Goal: Task Accomplishment & Management: Use online tool/utility

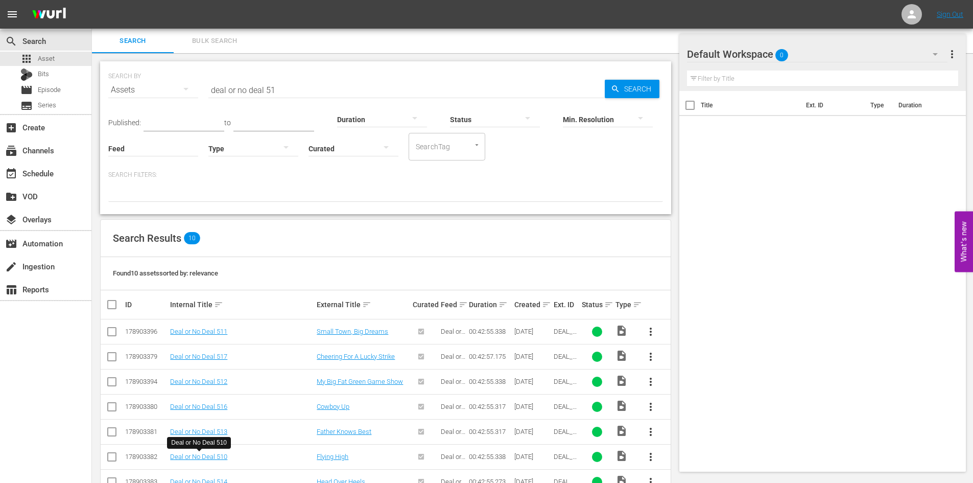
scroll to position [102, 0]
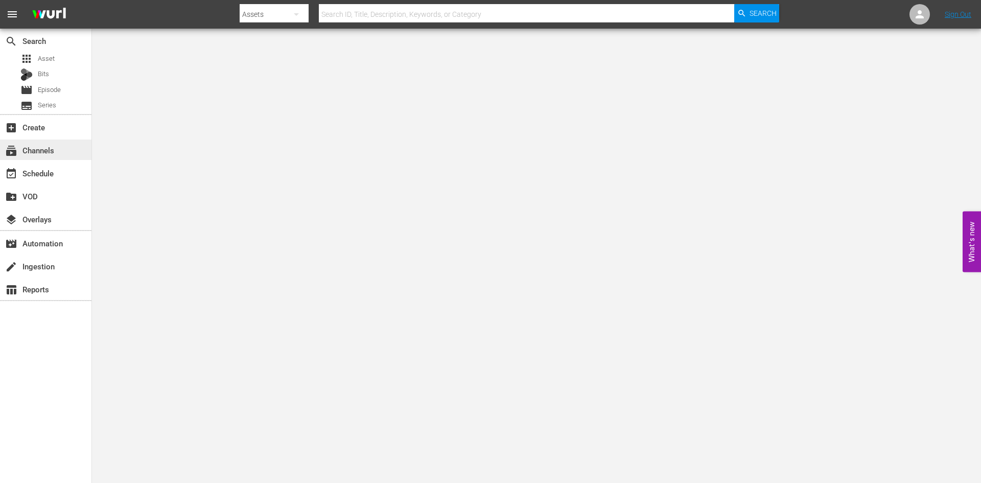
click at [62, 154] on div "subscriptions Channels" at bounding box center [45, 149] width 91 height 20
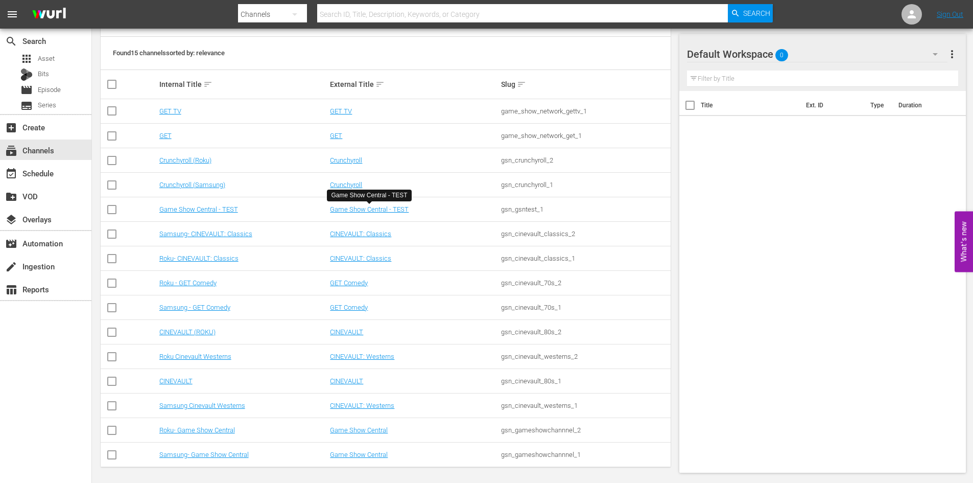
scroll to position [141, 0]
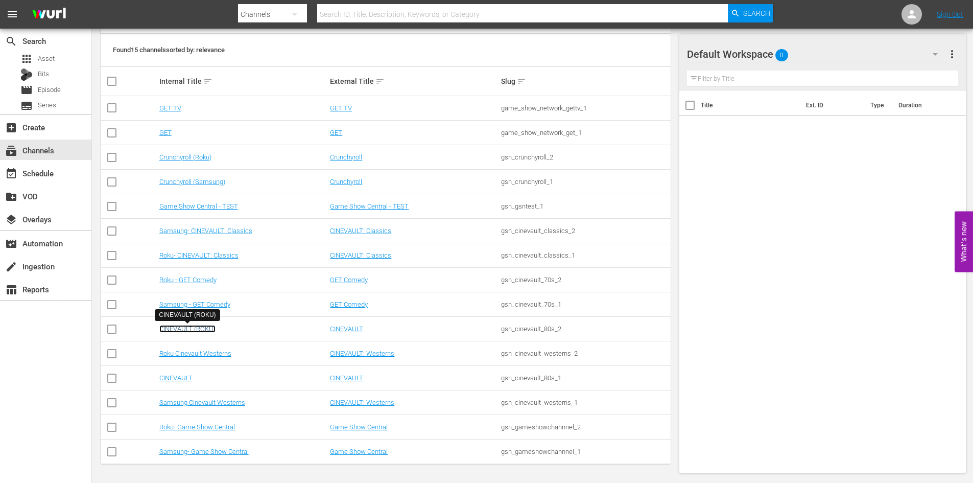
click at [205, 330] on link "CINEVAULT (ROKU)" at bounding box center [187, 329] width 56 height 8
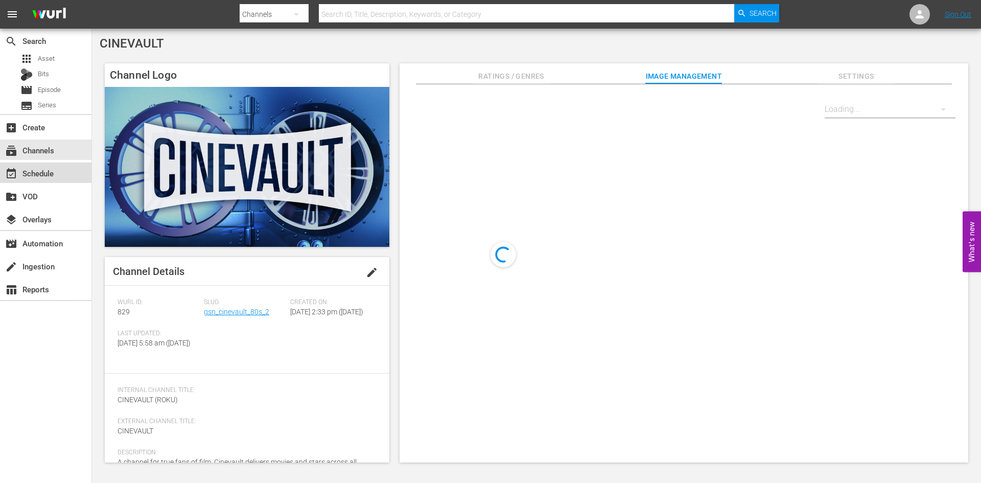
click at [60, 177] on div "event_available Schedule" at bounding box center [45, 172] width 91 height 20
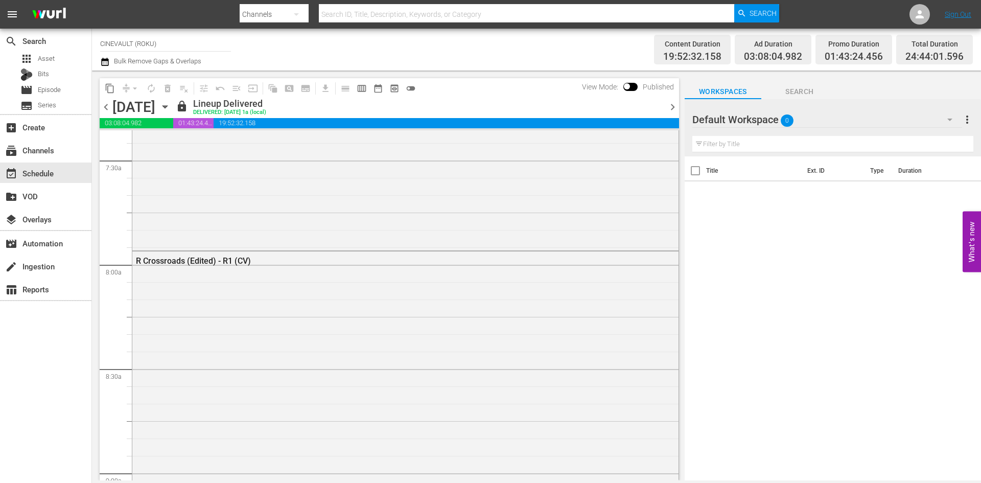
scroll to position [1737, 0]
click at [171, 102] on icon "button" at bounding box center [164, 106] width 11 height 11
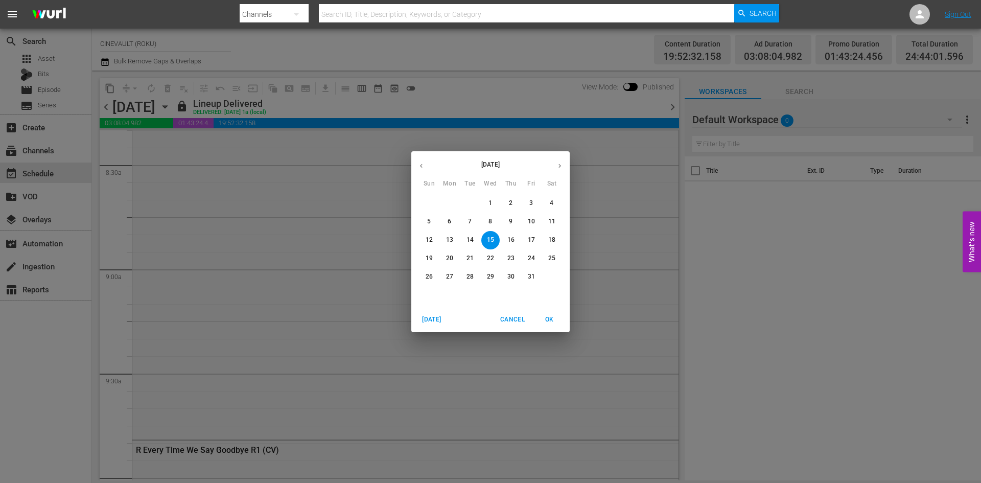
click at [489, 278] on p "29" at bounding box center [490, 276] width 7 height 9
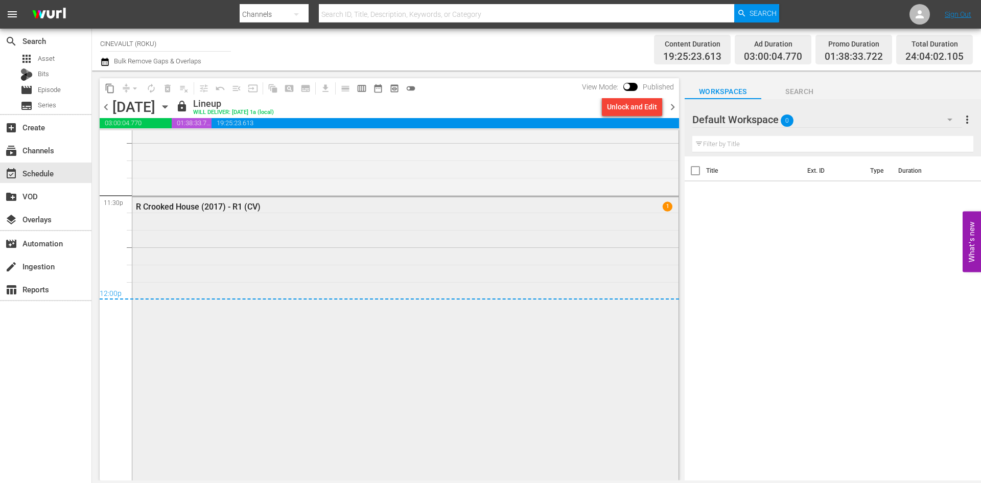
scroll to position [4833, 0]
click at [670, 105] on span "chevron_right" at bounding box center [672, 107] width 13 height 13
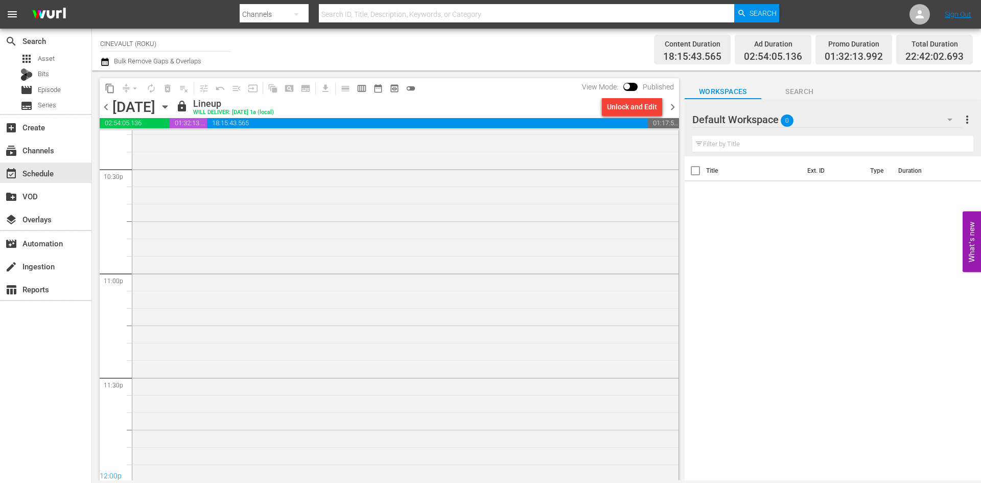
scroll to position [4777, 0]
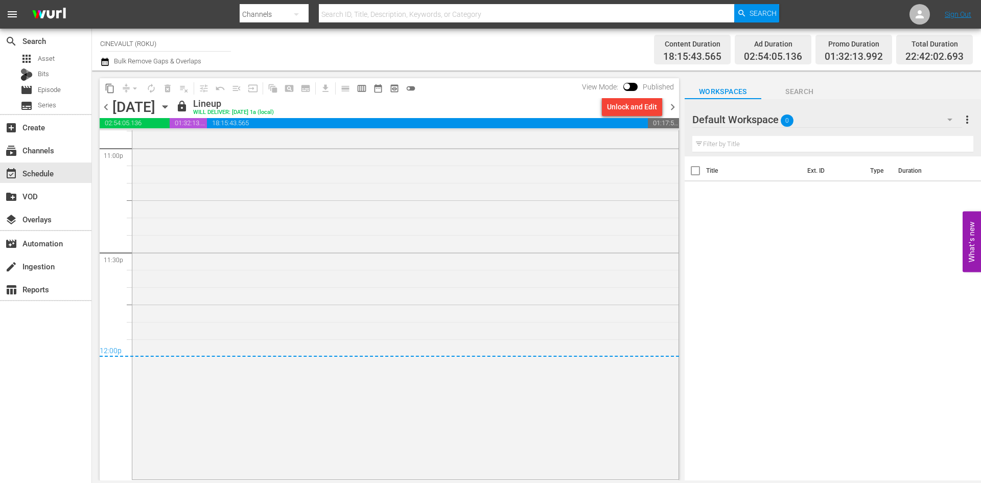
click at [673, 104] on span "chevron_right" at bounding box center [672, 107] width 13 height 13
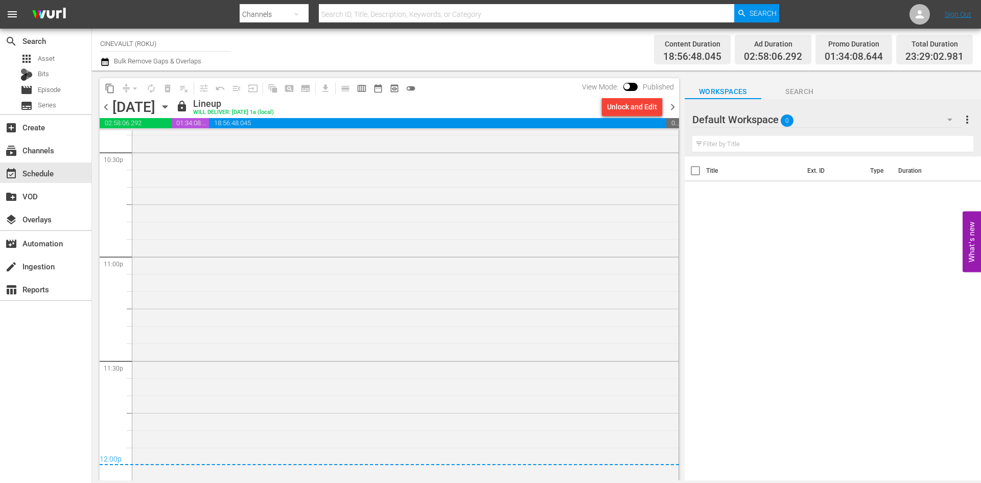
scroll to position [4669, 0]
click at [675, 110] on span "chevron_right" at bounding box center [672, 107] width 13 height 13
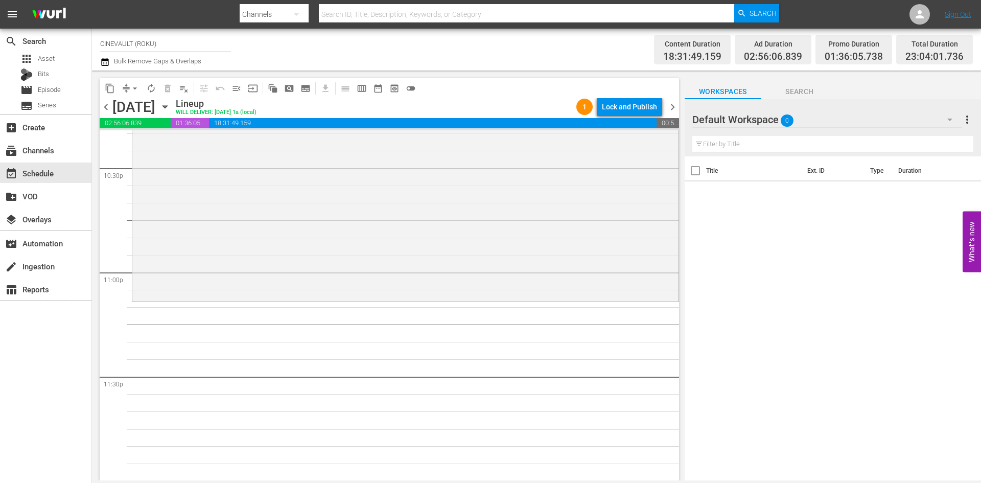
scroll to position [4653, 0]
click at [787, 110] on span "0" at bounding box center [787, 120] width 13 height 21
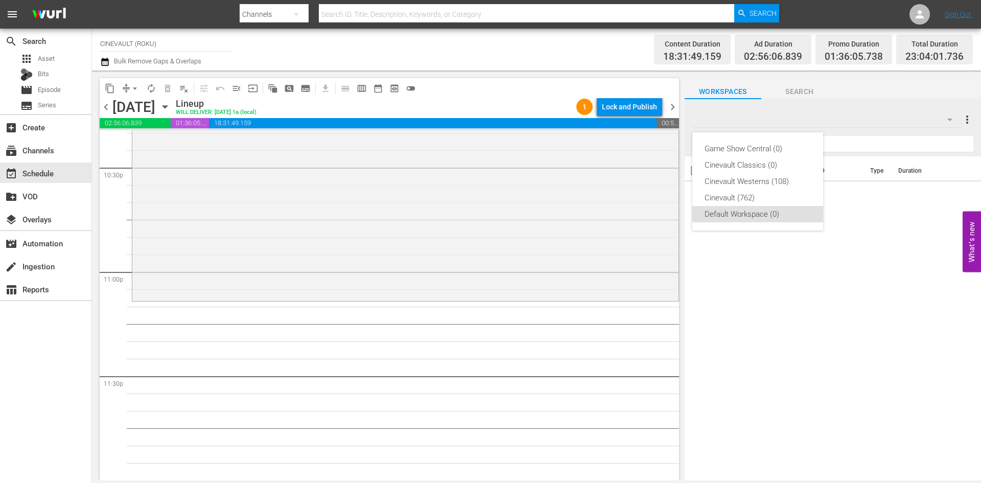
click at [789, 112] on div "Game Show Central (0) Cinevault Classics (0) Cinevault Westerns (108) Cinevault…" at bounding box center [490, 241] width 981 height 483
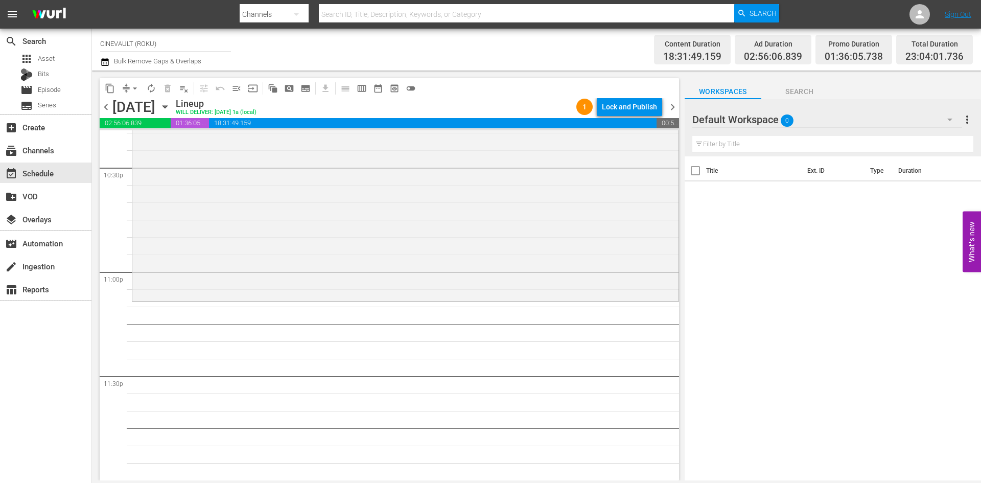
click at [779, 125] on div "Default Workspace 0" at bounding box center [827, 119] width 270 height 29
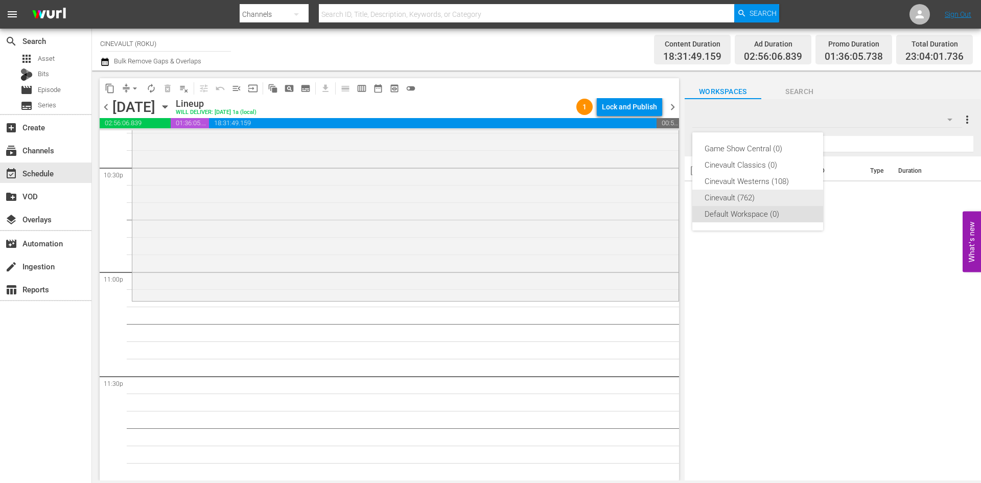
click at [730, 198] on div "Cinevault (762)" at bounding box center [758, 198] width 106 height 16
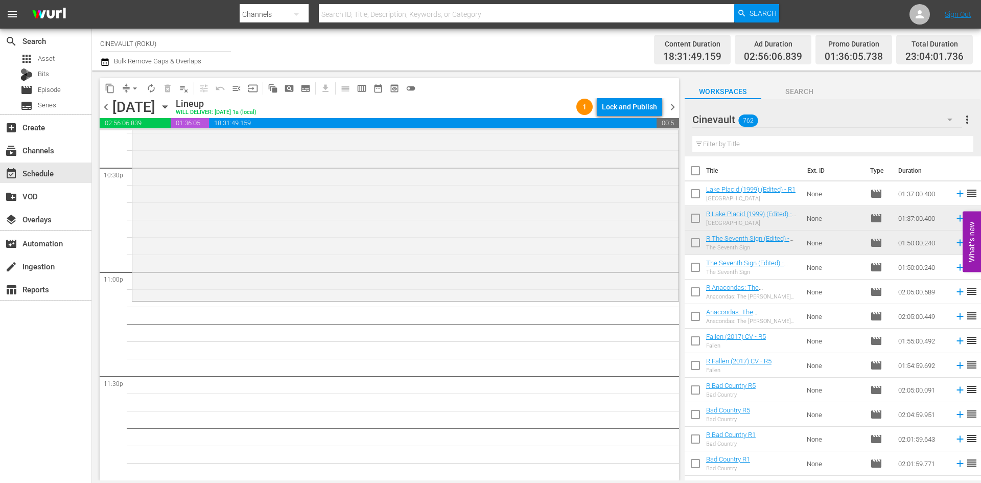
click at [747, 145] on input "text" at bounding box center [832, 144] width 281 height 16
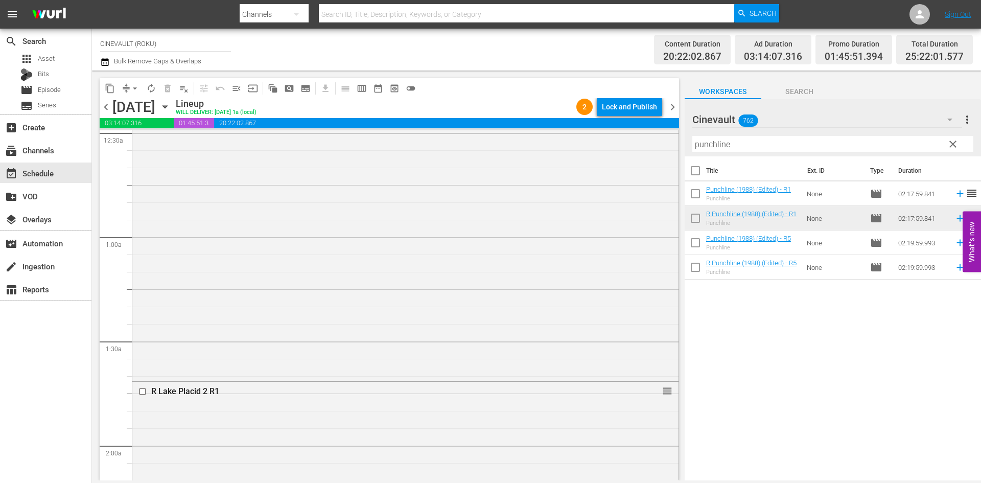
scroll to position [0, 0]
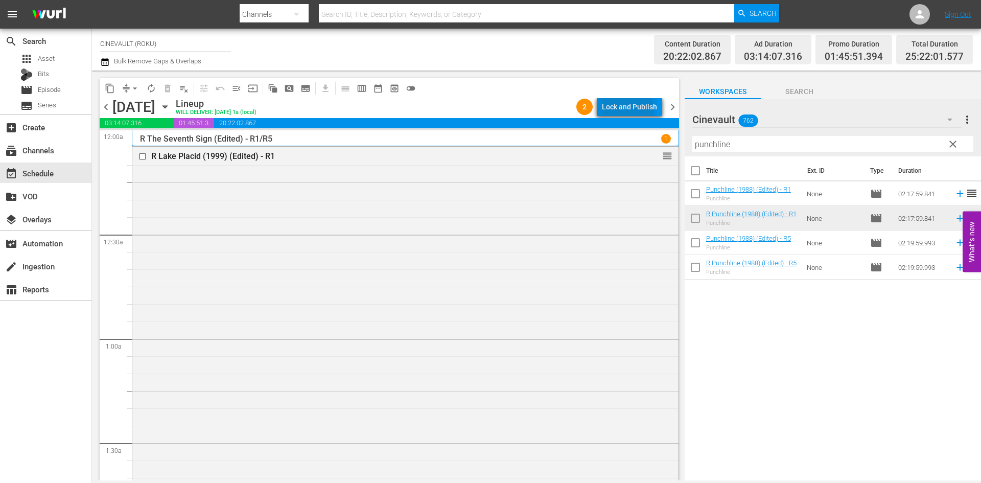
click at [616, 112] on div "Lock and Publish" at bounding box center [629, 107] width 55 height 18
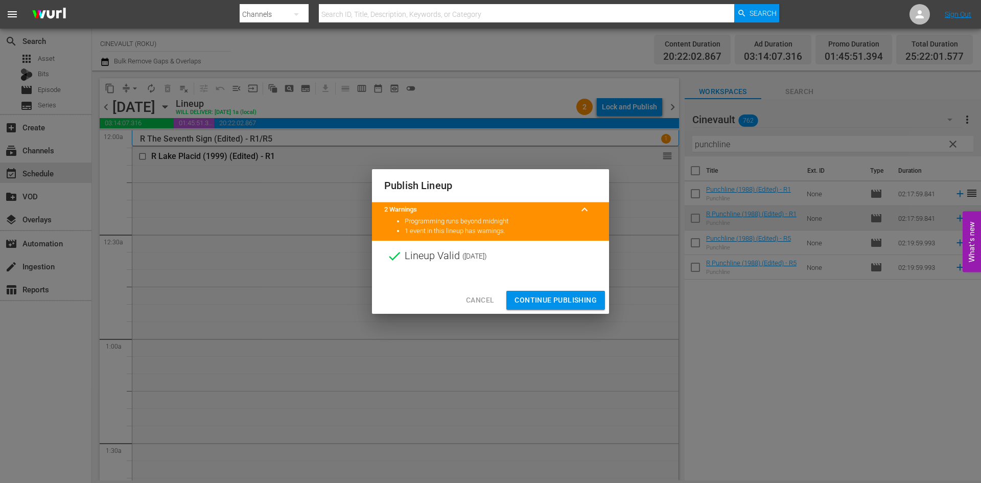
click at [574, 290] on div "Cancel Continue Publishing" at bounding box center [490, 300] width 237 height 27
click at [575, 297] on span "Continue Publishing" at bounding box center [555, 300] width 82 height 13
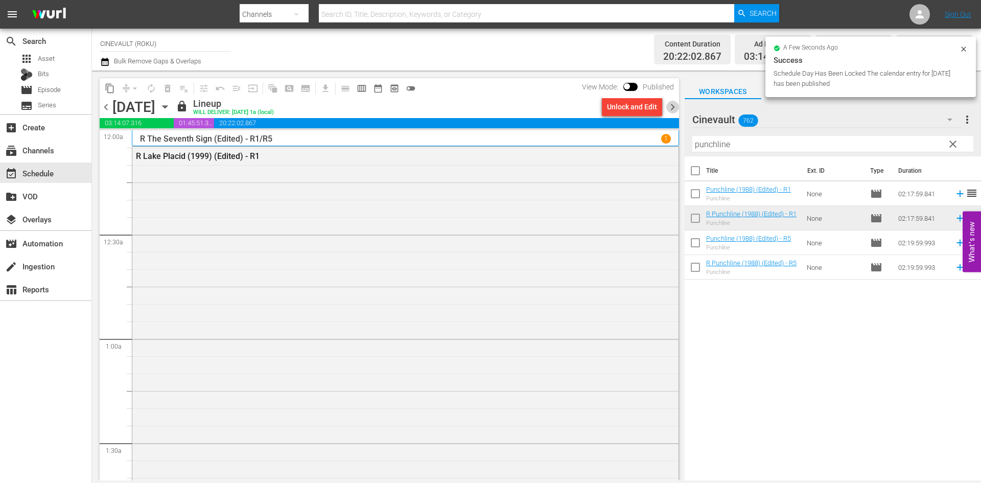
click at [669, 109] on span "chevron_right" at bounding box center [672, 107] width 13 height 13
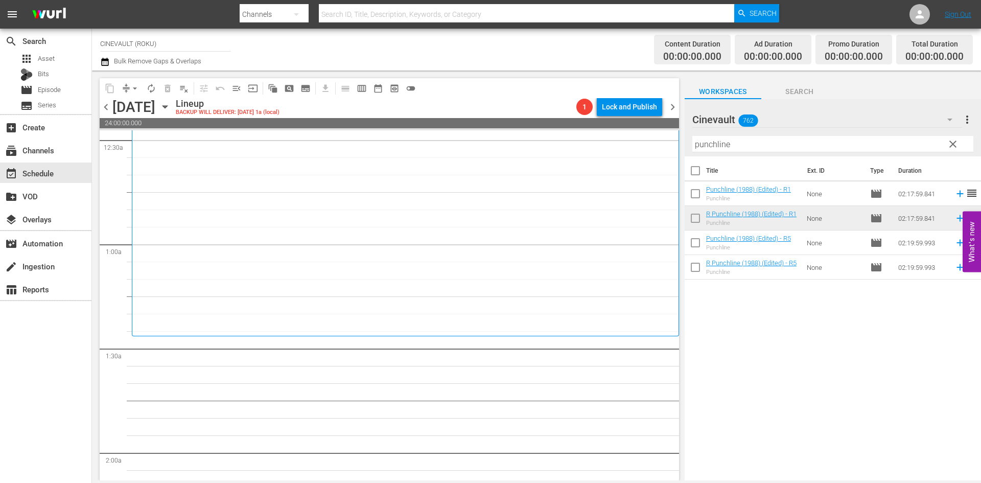
scroll to position [102, 0]
drag, startPoint x: 769, startPoint y: 151, endPoint x: 622, endPoint y: 141, distance: 147.0
click at [622, 141] on div "content_copy compress arrow_drop_down autorenew_outlined delete_forever_outline…" at bounding box center [536, 276] width 889 height 410
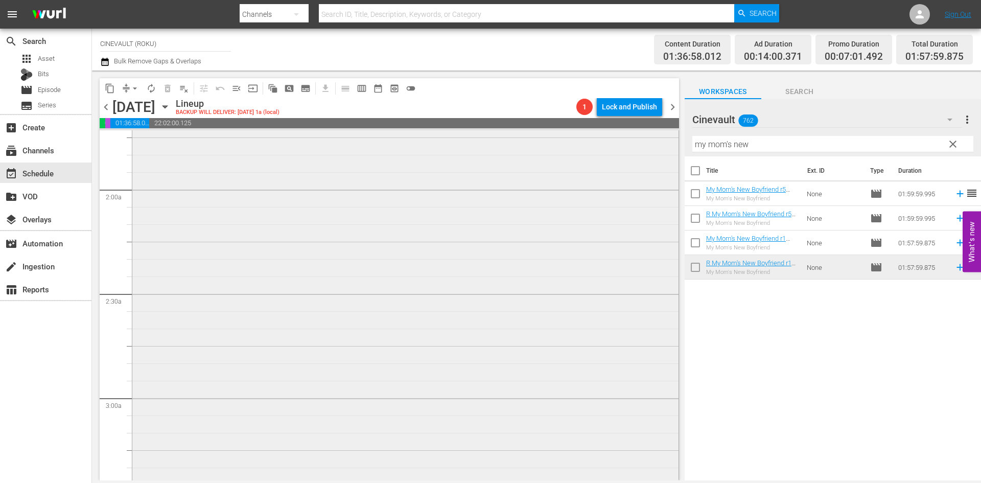
scroll to position [511, 0]
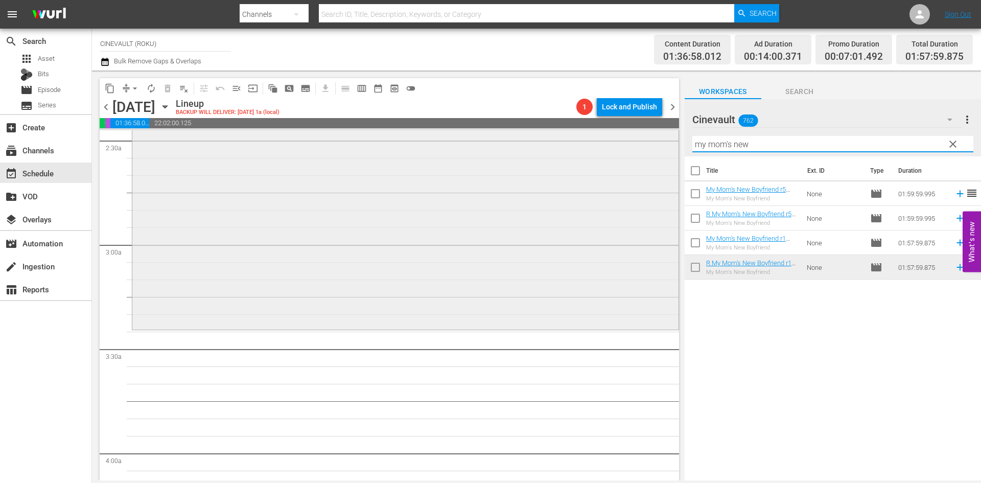
drag, startPoint x: 781, startPoint y: 140, endPoint x: 311, endPoint y: 163, distance: 471.1
click at [311, 163] on div "content_copy compress arrow_drop_down autorenew_outlined delete_forever_outline…" at bounding box center [536, 276] width 889 height 410
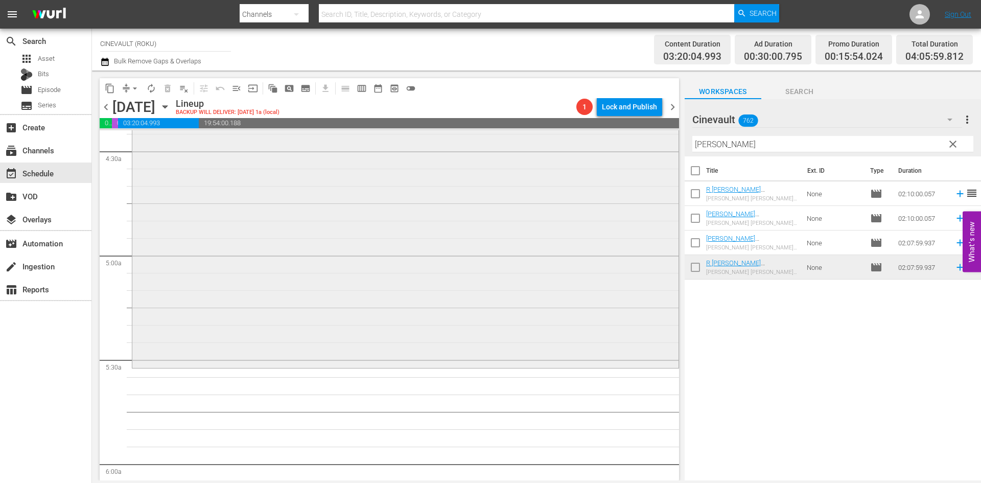
scroll to position [971, 0]
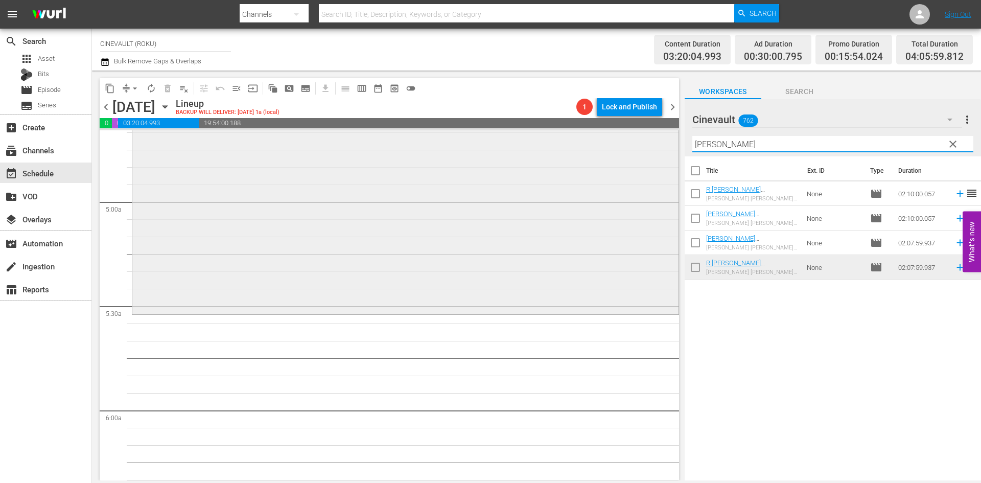
drag, startPoint x: 734, startPoint y: 147, endPoint x: 649, endPoint y: 156, distance: 84.8
click at [649, 156] on div "content_copy compress arrow_drop_down autorenew_outlined delete_forever_outline…" at bounding box center [536, 276] width 889 height 410
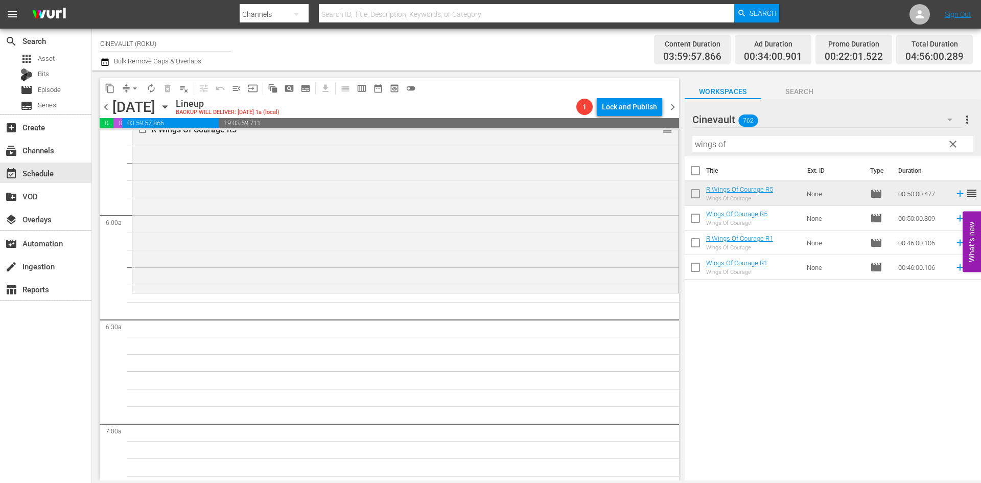
scroll to position [1175, 0]
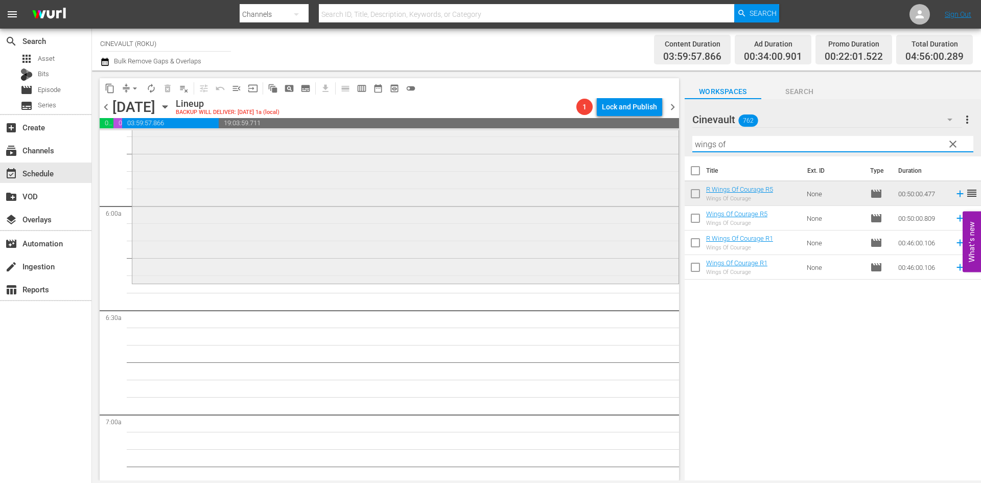
drag, startPoint x: 755, startPoint y: 145, endPoint x: 648, endPoint y: 145, distance: 106.8
click at [648, 145] on div "content_copy compress arrow_drop_down autorenew_outlined delete_forever_outline…" at bounding box center [536, 276] width 889 height 410
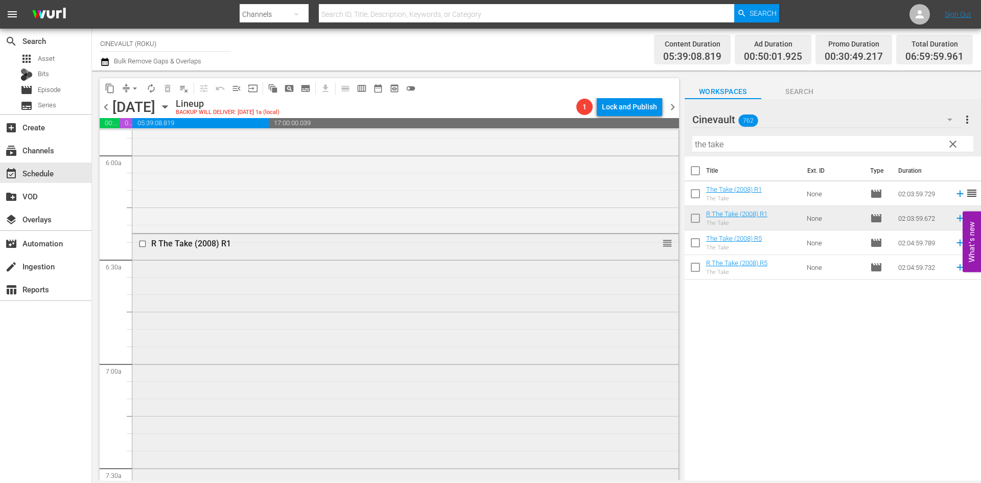
scroll to position [1226, 0]
drag, startPoint x: 734, startPoint y: 146, endPoint x: 647, endPoint y: 148, distance: 87.4
click at [647, 148] on div "content_copy compress arrow_drop_down autorenew_outlined delete_forever_outline…" at bounding box center [536, 276] width 889 height 410
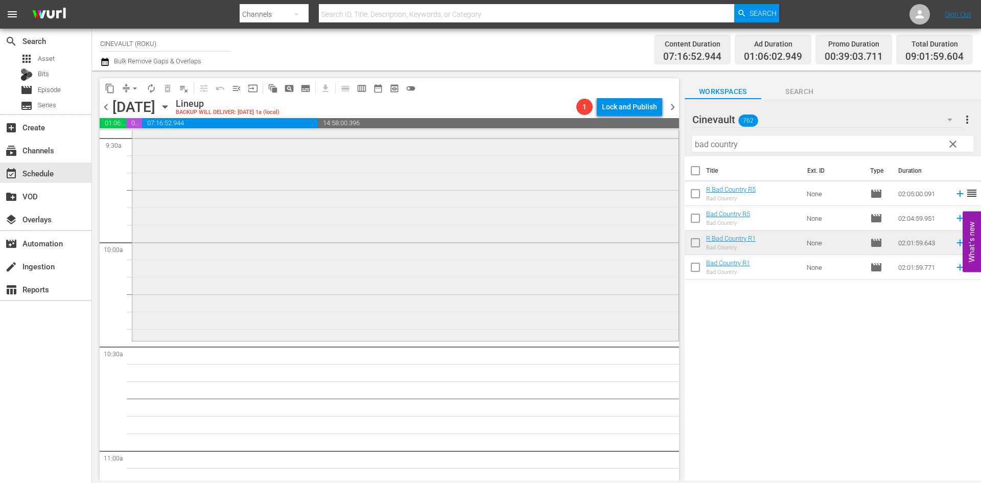
scroll to position [1993, 0]
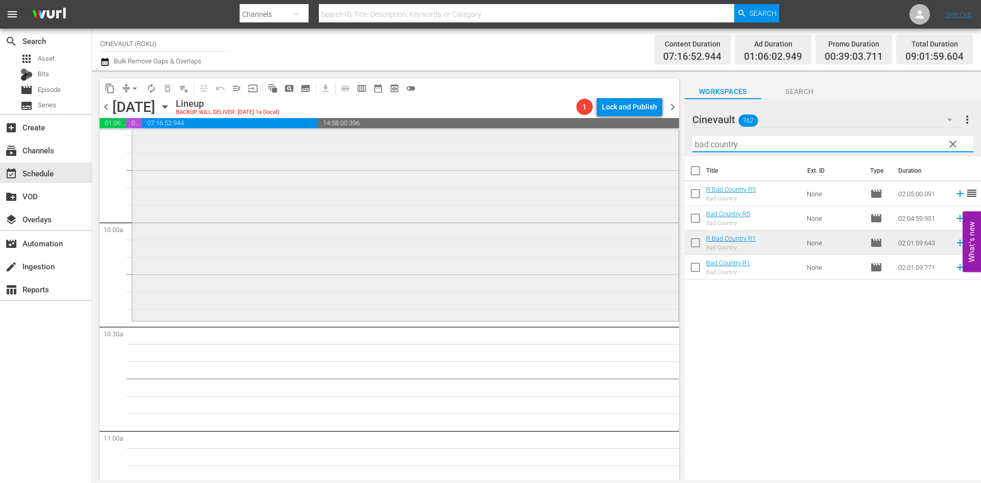
drag, startPoint x: 738, startPoint y: 138, endPoint x: 568, endPoint y: 155, distance: 170.9
click at [599, 152] on div "content_copy compress arrow_drop_down autorenew_outlined delete_forever_outline…" at bounding box center [536, 276] width 889 height 410
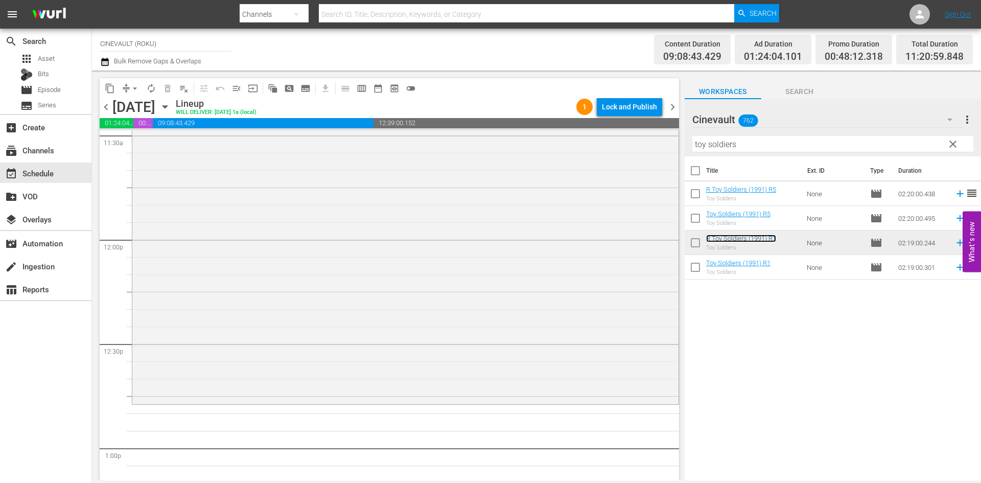
scroll to position [2401, 0]
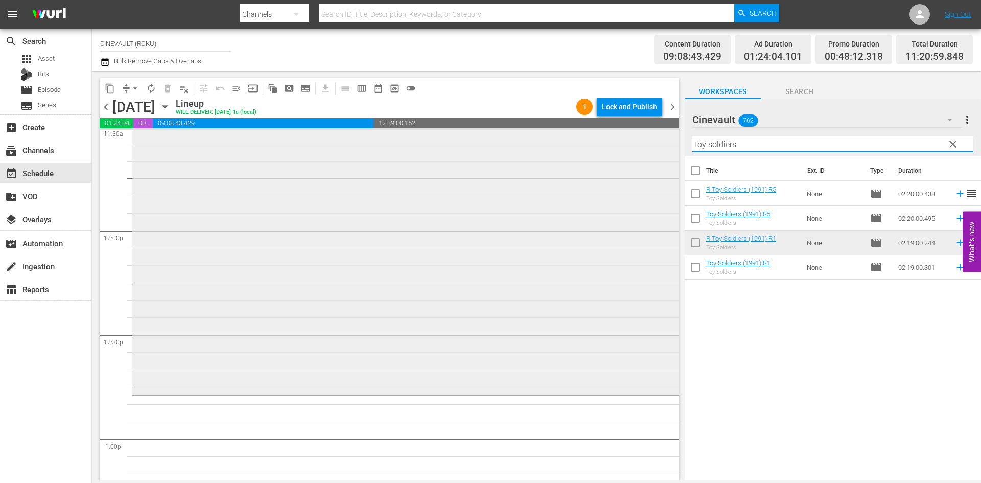
drag, startPoint x: 744, startPoint y: 146, endPoint x: 634, endPoint y: 150, distance: 110.4
click at [634, 150] on div "content_copy compress arrow_drop_down autorenew_outlined delete_forever_outline…" at bounding box center [536, 276] width 889 height 410
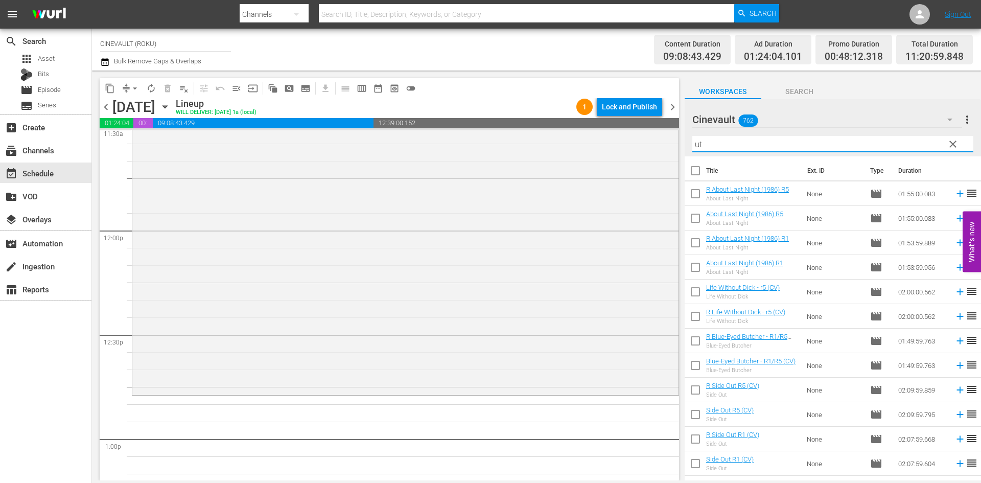
type input "u"
type input "-"
click at [766, 143] on input "-" at bounding box center [832, 144] width 281 height 16
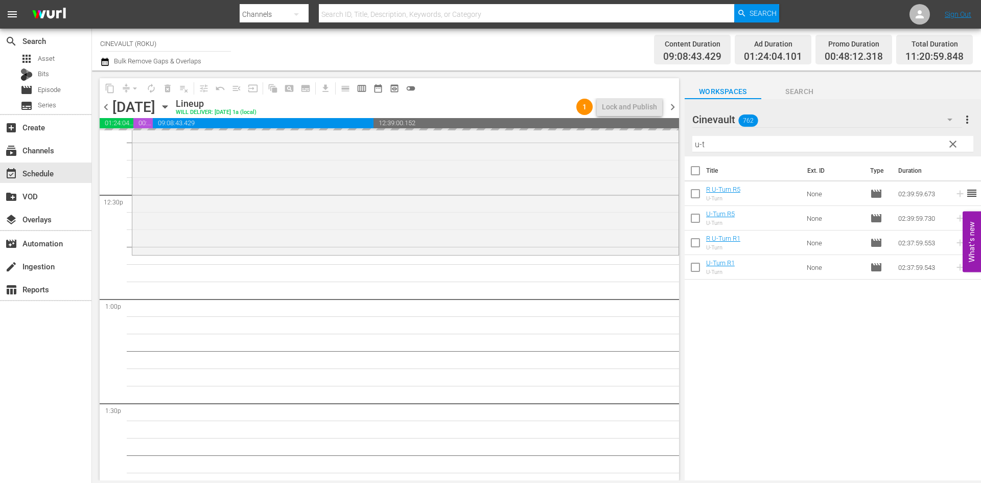
scroll to position [2555, 0]
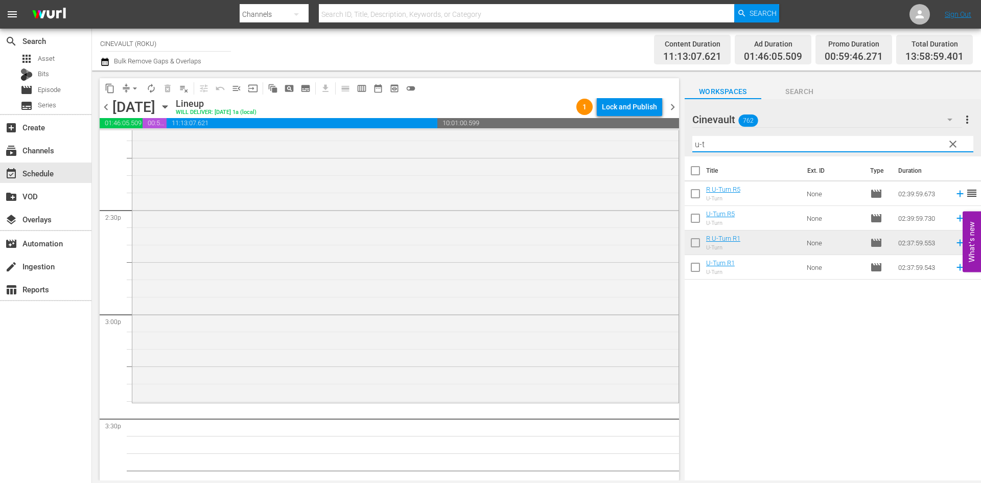
drag, startPoint x: 782, startPoint y: 147, endPoint x: 485, endPoint y: 128, distance: 298.0
click at [485, 128] on div "content_copy compress arrow_drop_down autorenew_outlined delete_forever_outline…" at bounding box center [536, 276] width 889 height 410
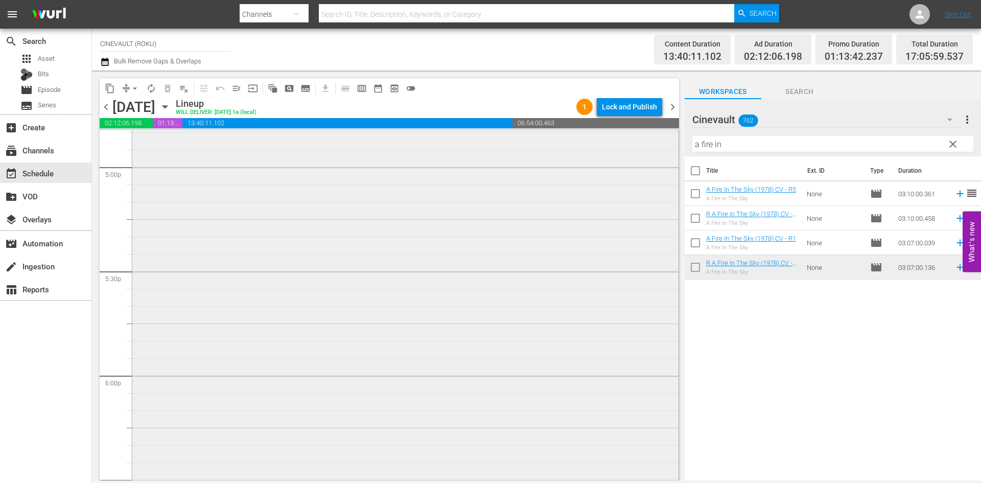
scroll to position [3609, 0]
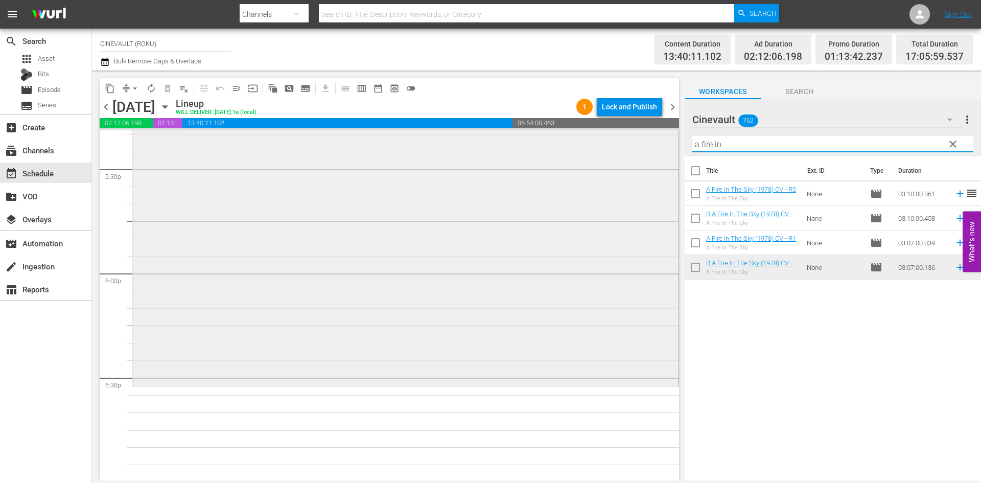
drag, startPoint x: 745, startPoint y: 139, endPoint x: 653, endPoint y: 142, distance: 91.5
click at [653, 142] on div "content_copy compress arrow_drop_down autorenew_outlined delete_forever_outline…" at bounding box center [536, 276] width 889 height 410
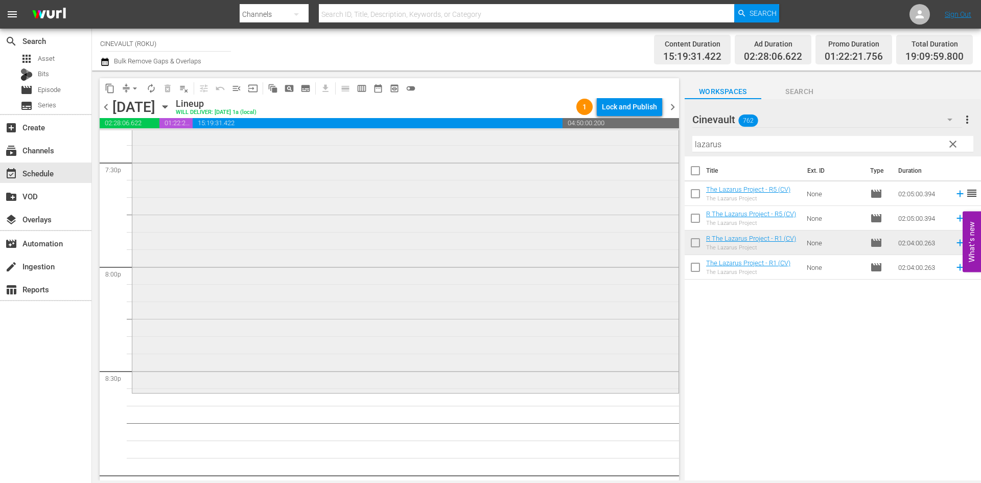
scroll to position [4120, 0]
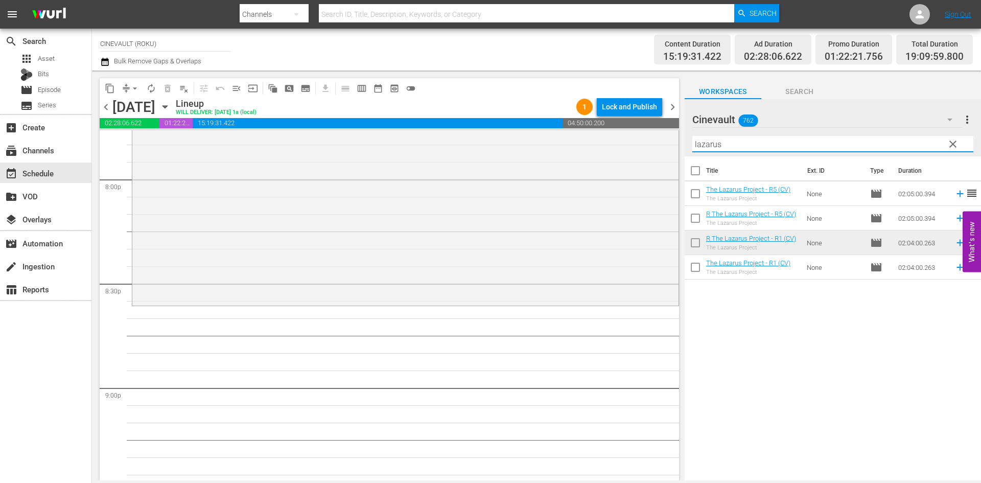
drag, startPoint x: 735, startPoint y: 142, endPoint x: 608, endPoint y: 121, distance: 128.9
click at [608, 121] on div "content_copy compress arrow_drop_down autorenew_outlined delete_forever_outline…" at bounding box center [536, 276] width 889 height 410
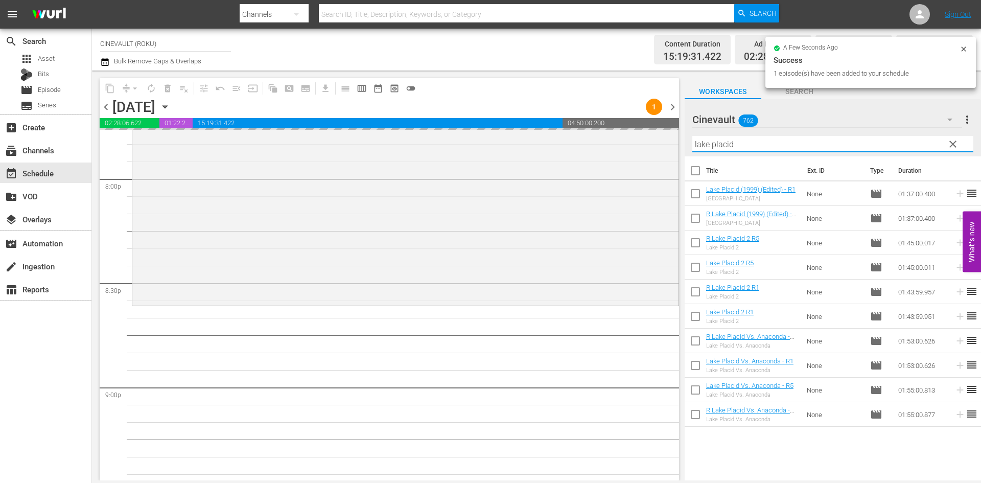
drag, startPoint x: 793, startPoint y: 143, endPoint x: 683, endPoint y: 148, distance: 110.5
click at [683, 148] on div "content_copy compress arrow_drop_down autorenew_outlined delete_forever_outline…" at bounding box center [536, 276] width 889 height 410
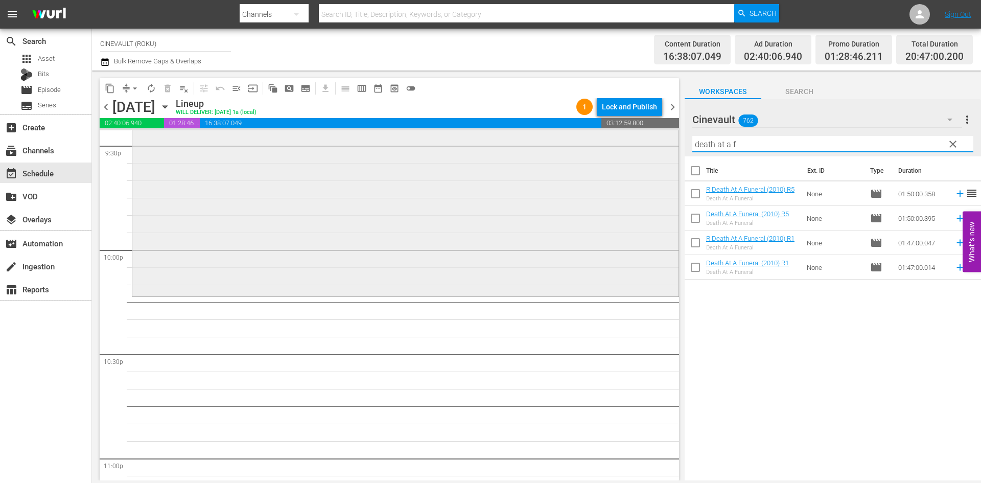
scroll to position [4529, 0]
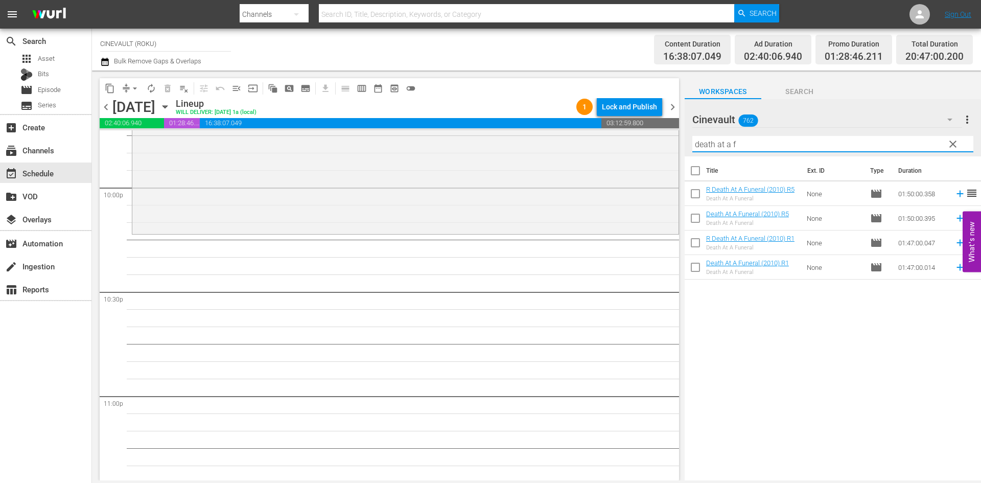
type input "death at a f"
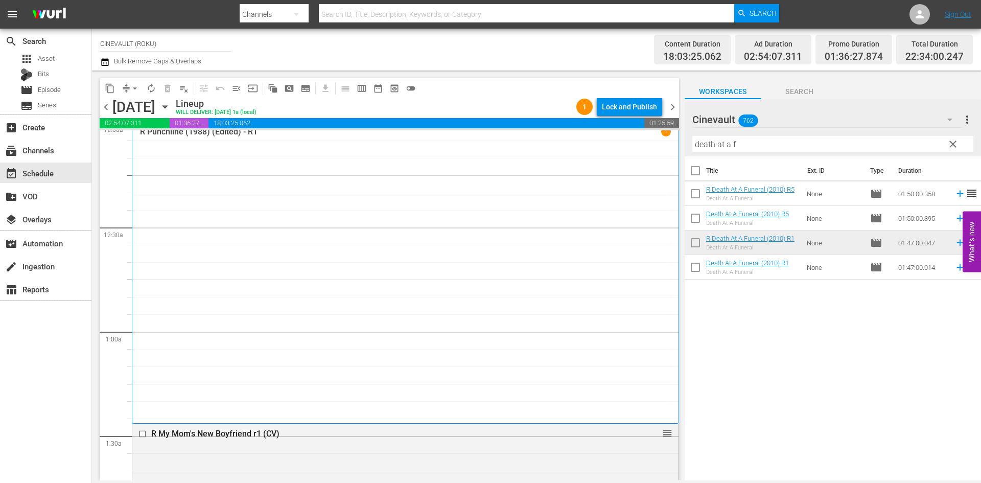
scroll to position [0, 0]
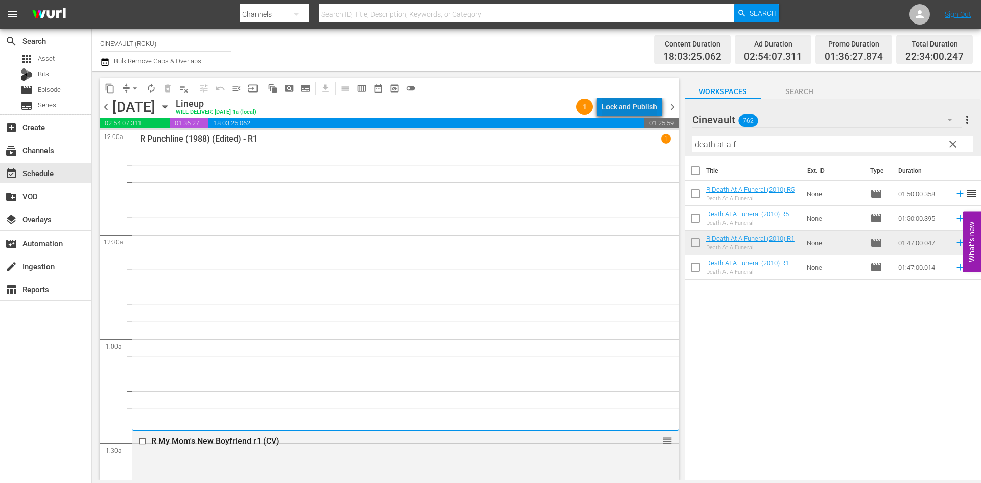
click at [650, 103] on div "Lock and Publish" at bounding box center [629, 107] width 55 height 18
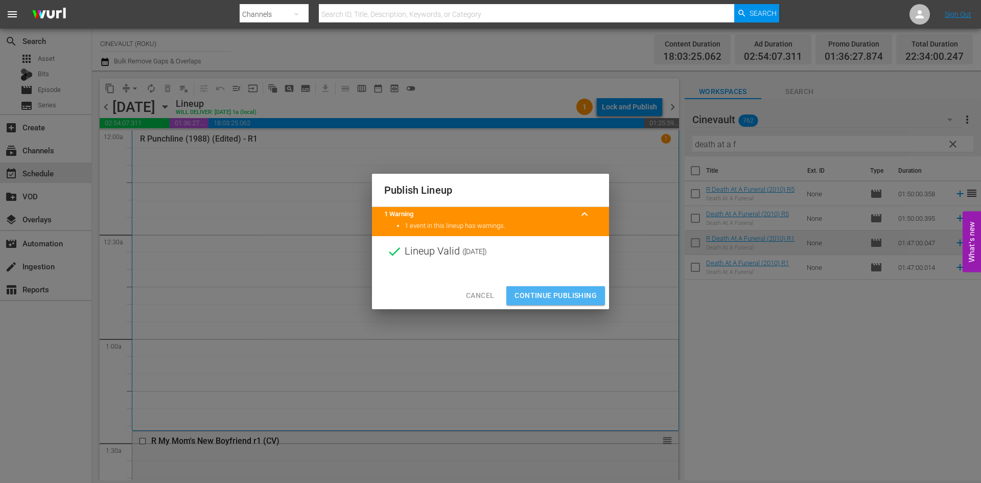
click at [579, 291] on span "Continue Publishing" at bounding box center [555, 295] width 82 height 13
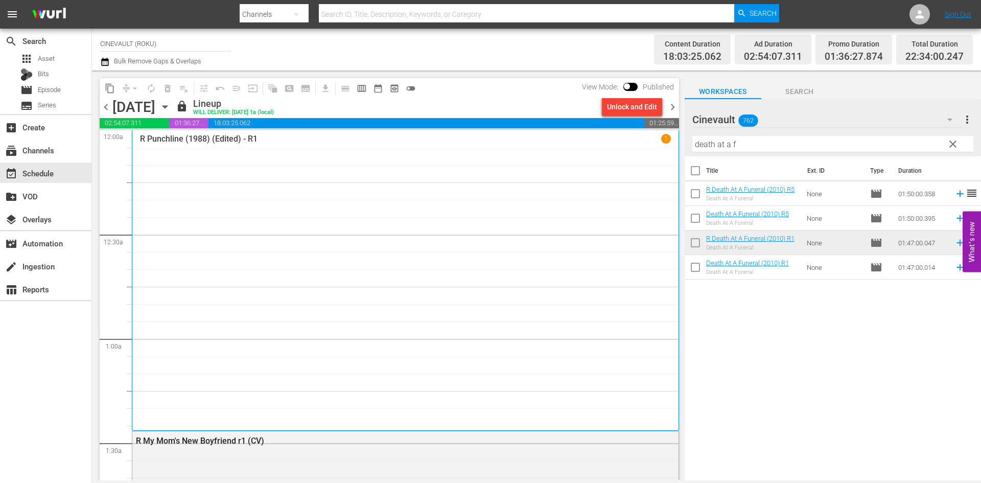
click at [171, 103] on icon "button" at bounding box center [164, 106] width 11 height 11
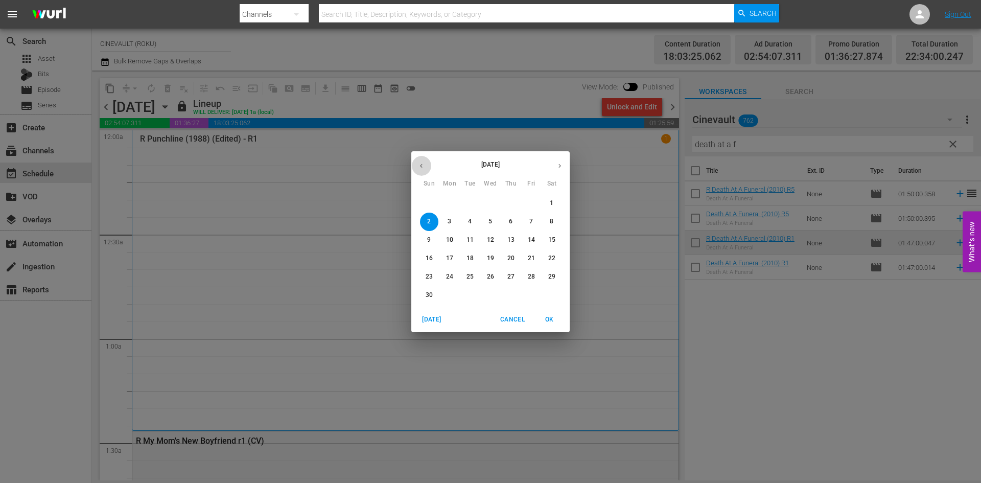
click at [423, 170] on button "button" at bounding box center [421, 166] width 20 height 20
click at [443, 273] on span "27" at bounding box center [449, 276] width 18 height 9
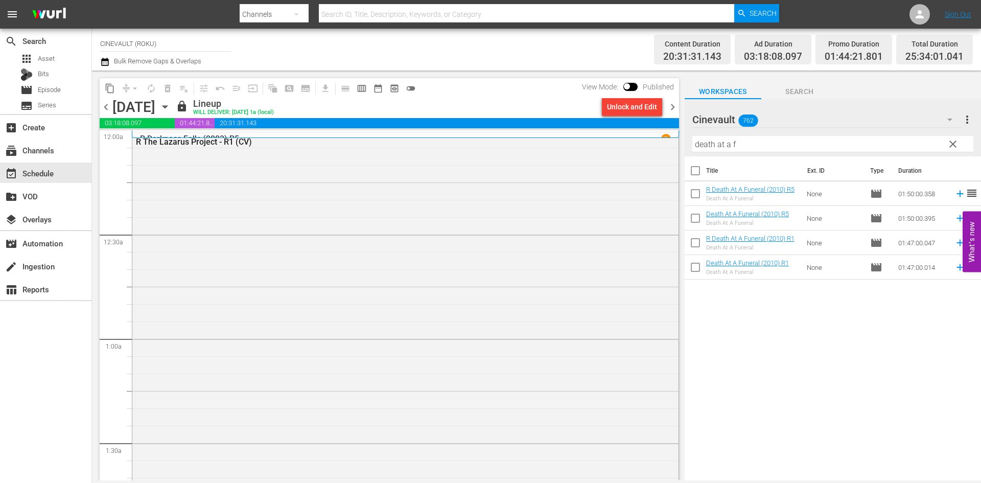
click at [171, 106] on icon "button" at bounding box center [164, 106] width 11 height 11
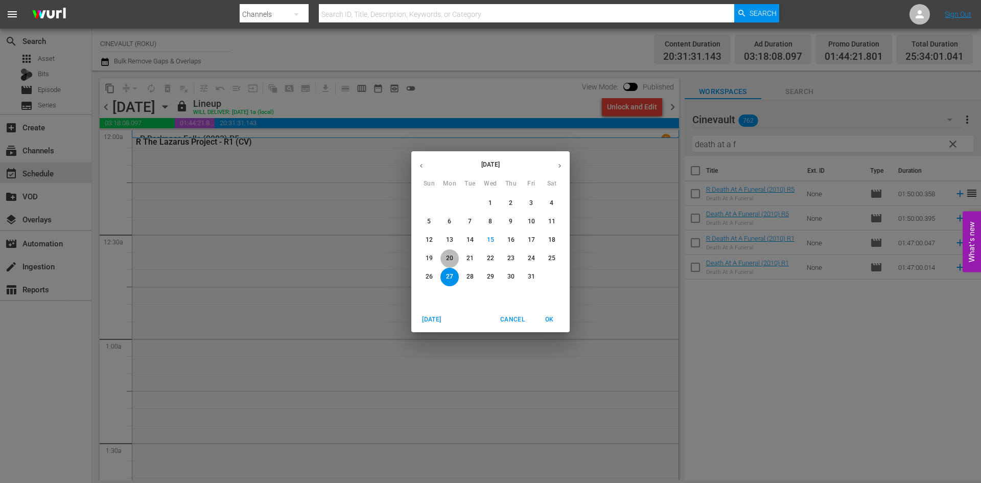
click at [453, 260] on p "20" at bounding box center [449, 258] width 7 height 9
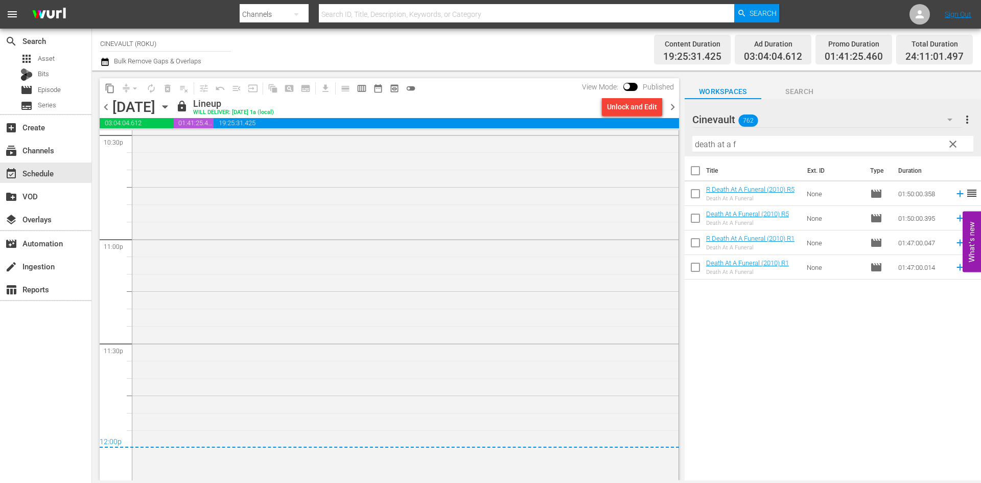
scroll to position [4692, 0]
click at [677, 109] on span "chevron_right" at bounding box center [672, 107] width 13 height 13
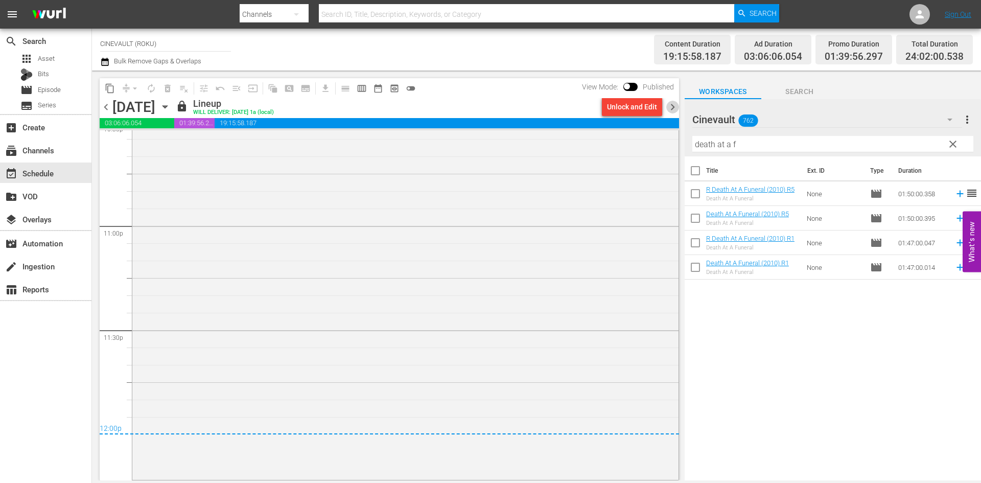
click at [672, 107] on span "chevron_right" at bounding box center [672, 107] width 13 height 13
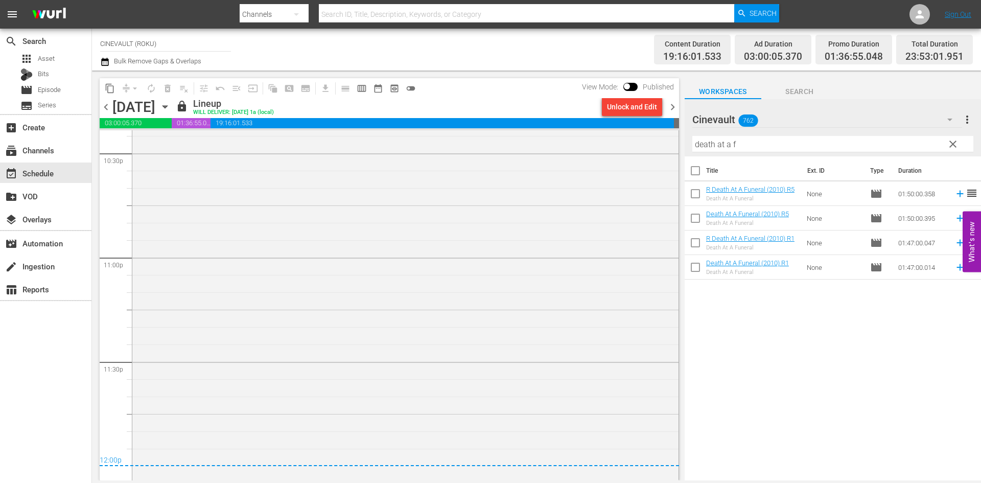
scroll to position [4674, 0]
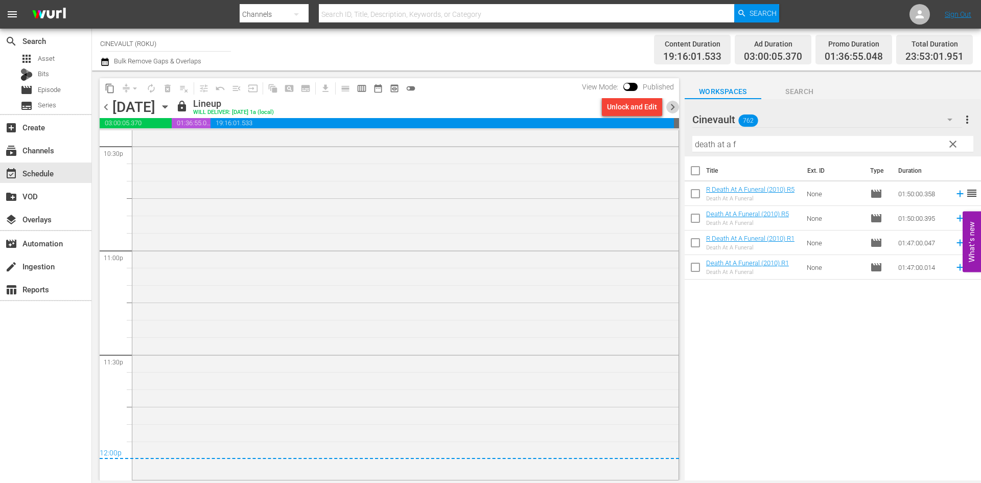
click at [668, 103] on span "chevron_right" at bounding box center [672, 107] width 13 height 13
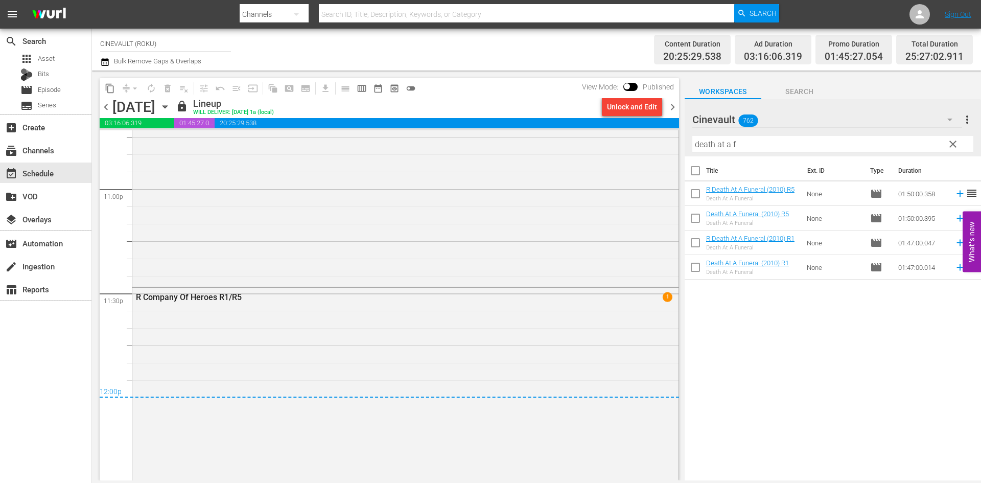
scroll to position [4752, 0]
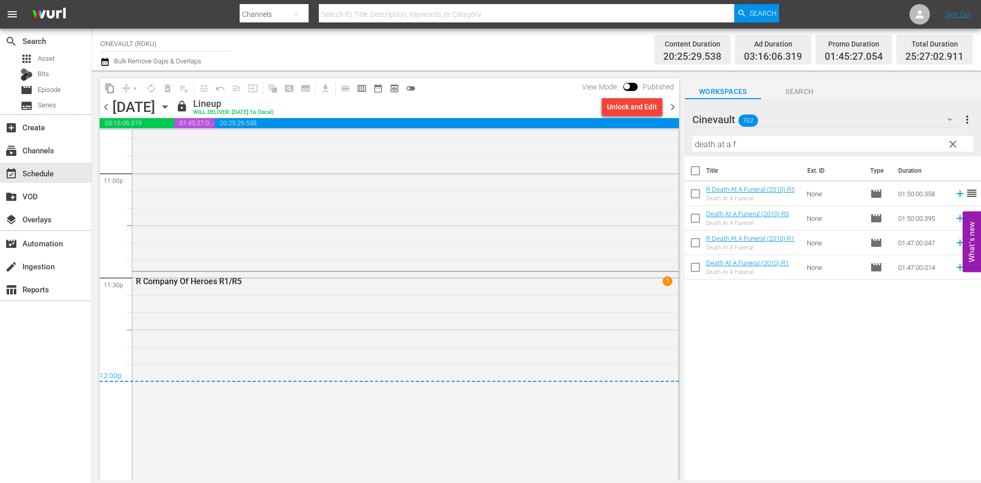
click at [677, 104] on span "chevron_right" at bounding box center [672, 107] width 13 height 13
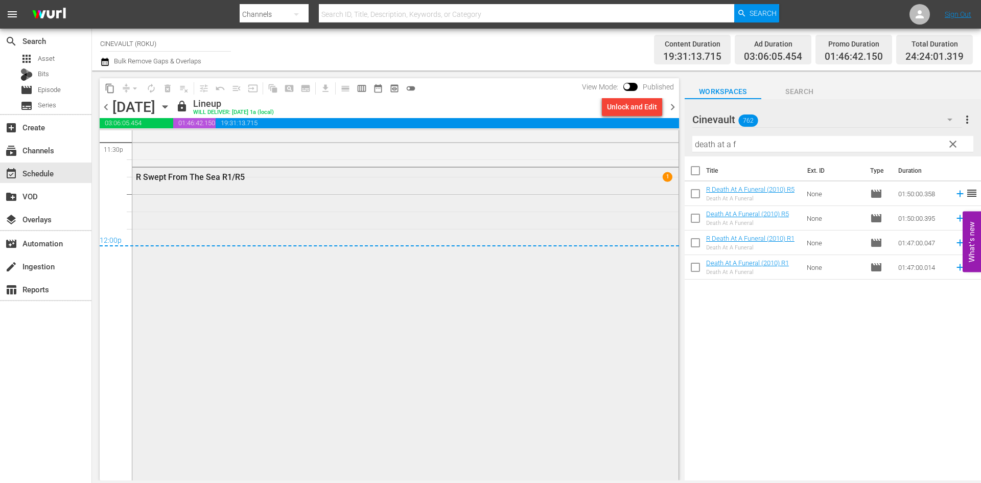
scroll to position [4905, 0]
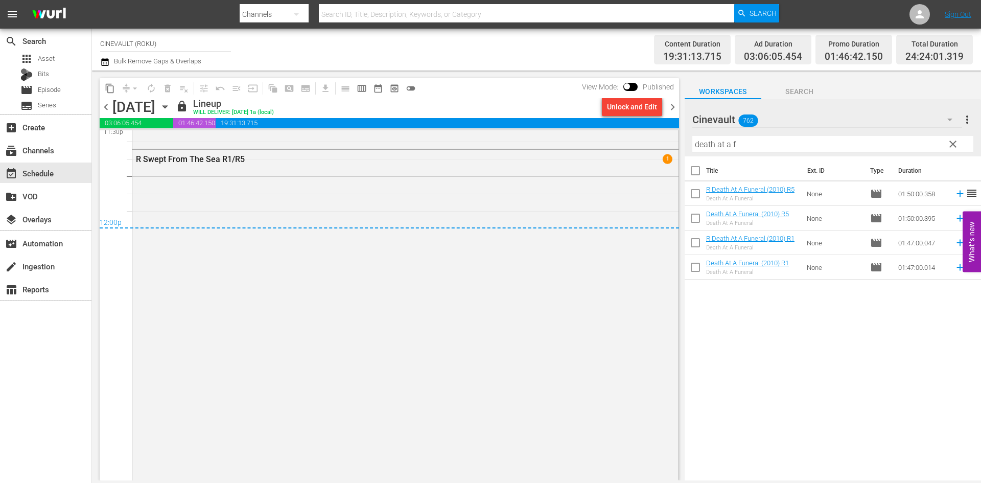
click at [676, 109] on span "chevron_right" at bounding box center [672, 107] width 13 height 13
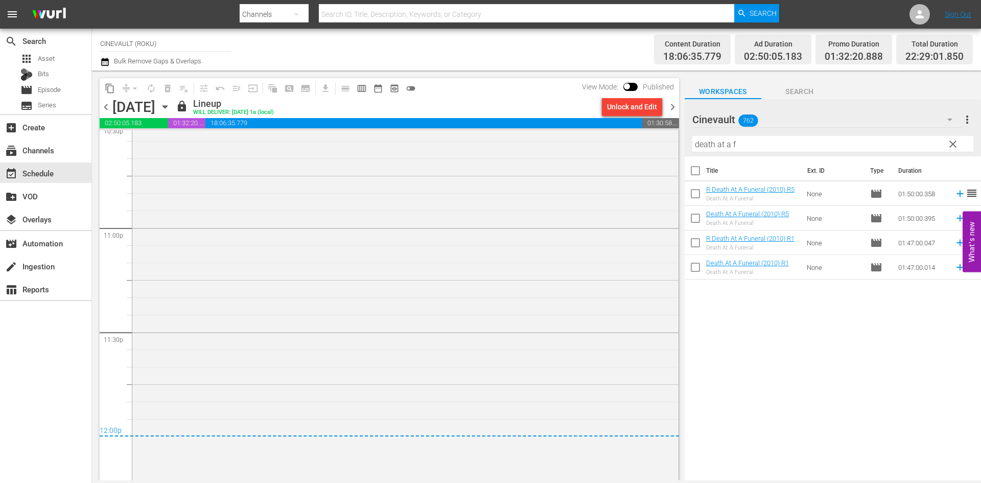
scroll to position [4744, 0]
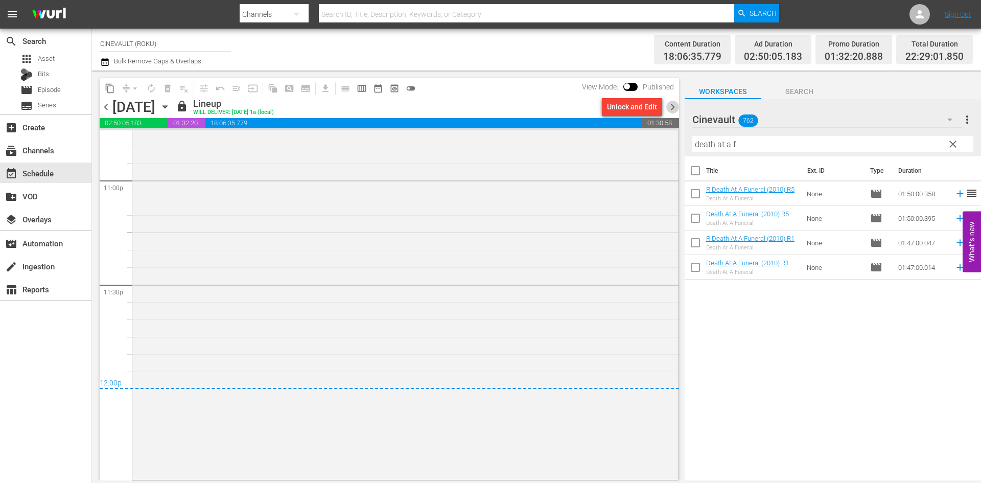
click at [674, 106] on span "chevron_right" at bounding box center [672, 107] width 13 height 13
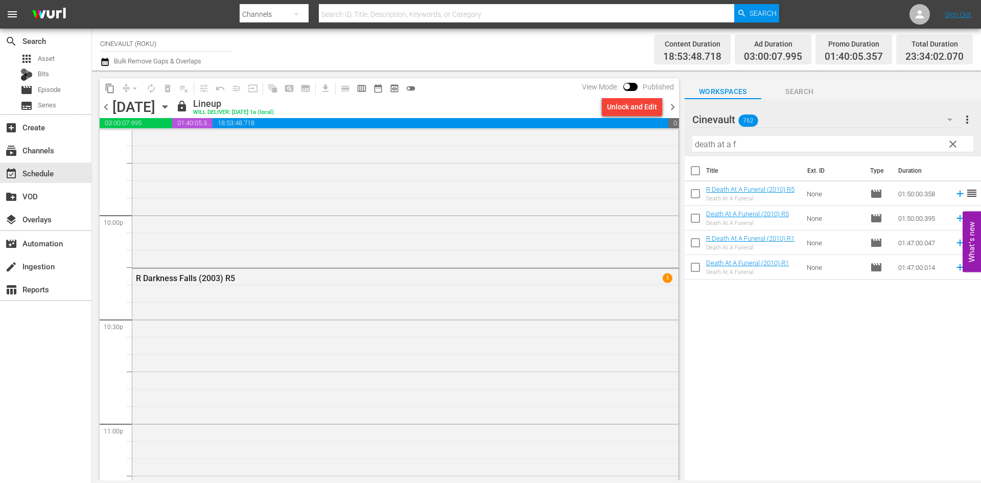
scroll to position [4655, 0]
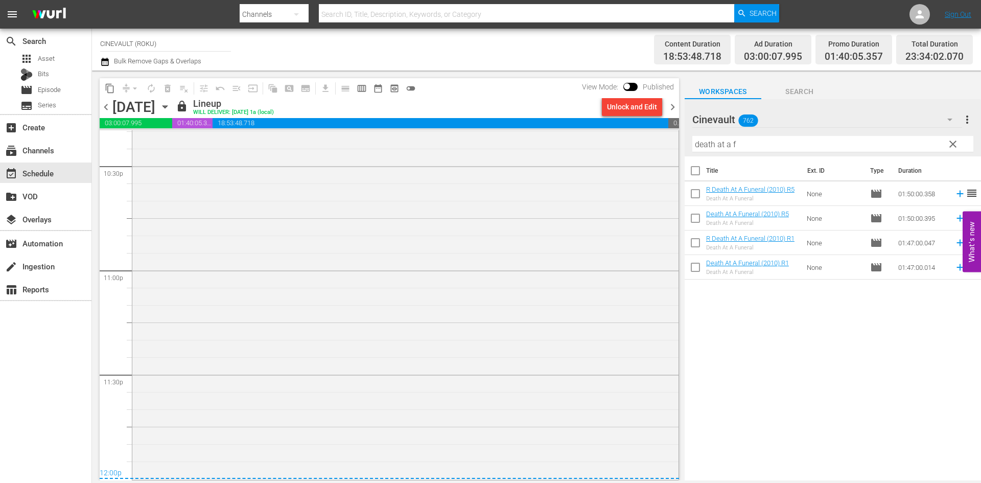
click at [671, 108] on span "chevron_right" at bounding box center [672, 107] width 13 height 13
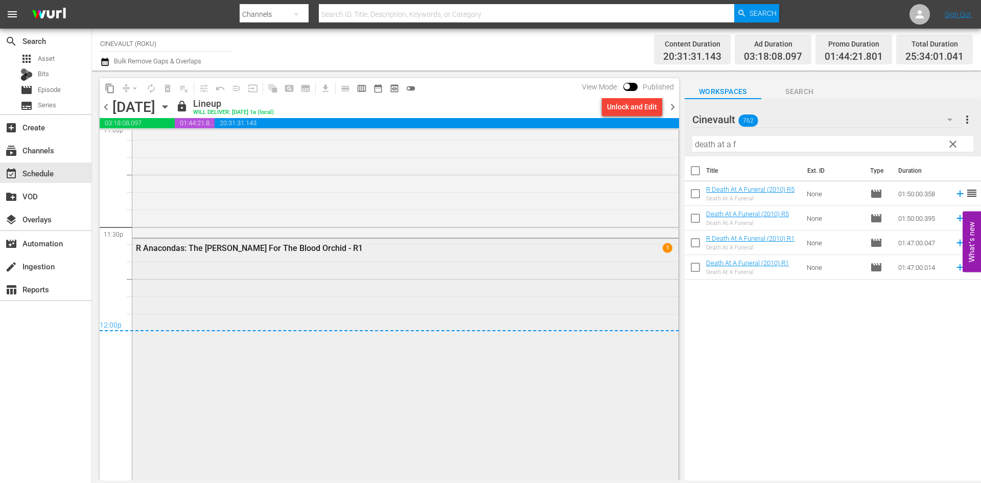
scroll to position [4803, 0]
click at [674, 110] on span "chevron_right" at bounding box center [672, 107] width 13 height 13
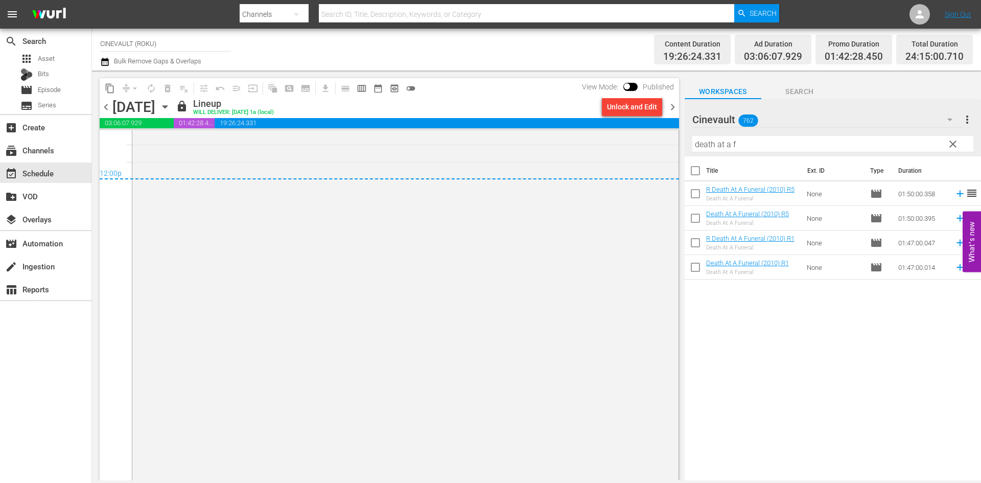
scroll to position [4956, 0]
click at [674, 110] on span "chevron_right" at bounding box center [672, 107] width 13 height 13
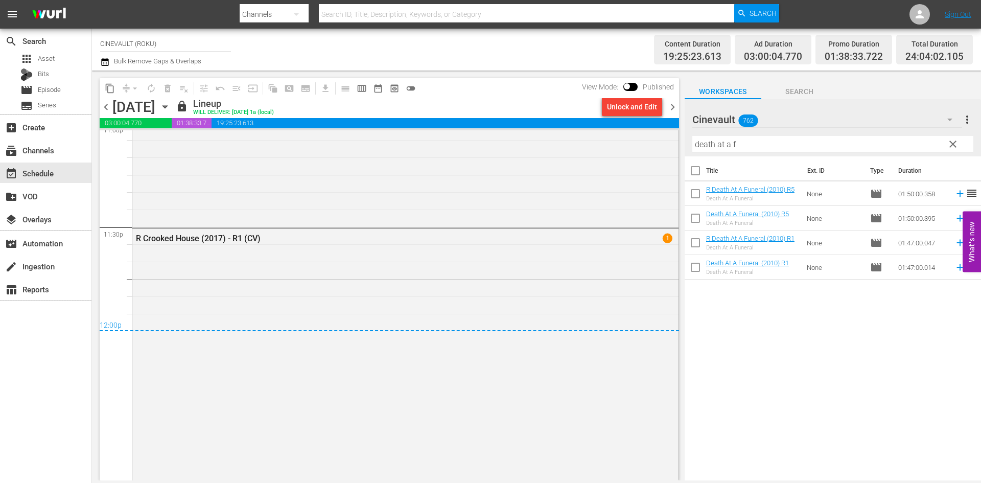
scroll to position [4803, 0]
click at [672, 105] on span "chevron_right" at bounding box center [672, 107] width 13 height 13
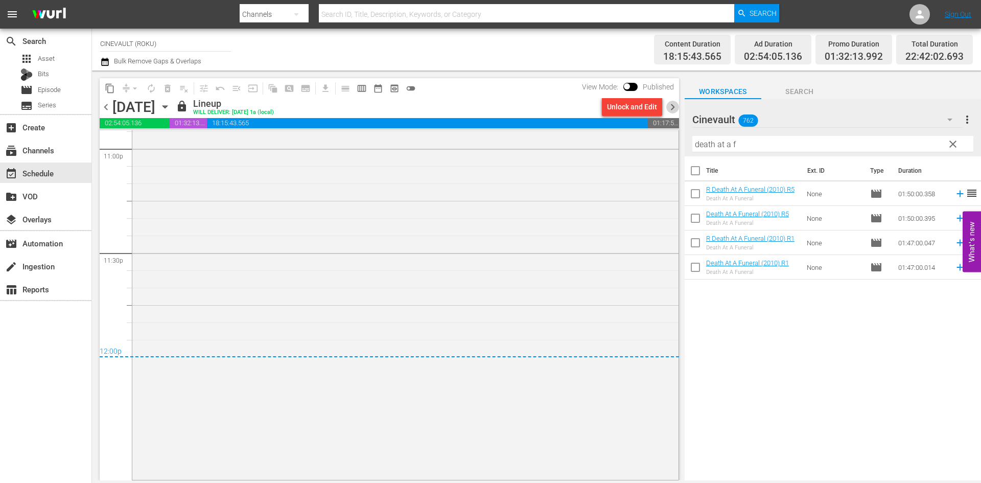
click at [668, 109] on span "chevron_right" at bounding box center [672, 107] width 13 height 13
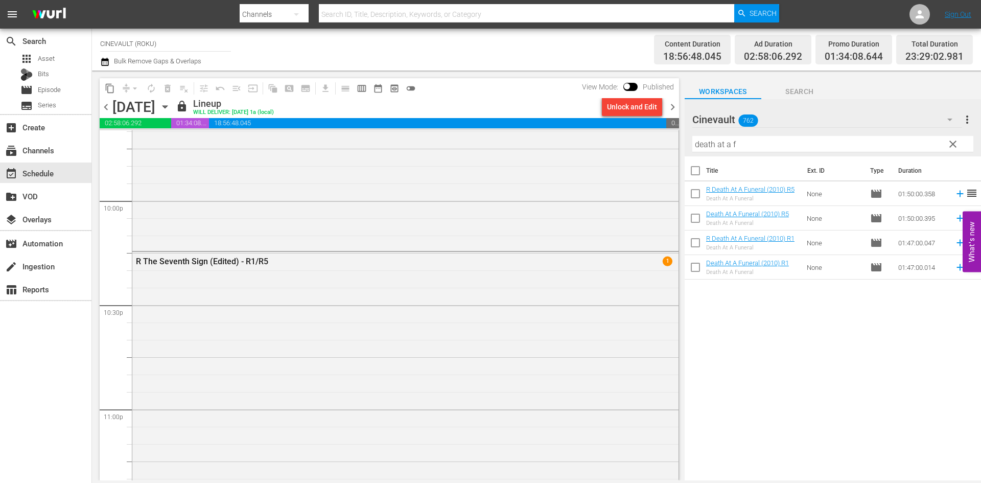
scroll to position [4669, 0]
click at [670, 108] on span "chevron_right" at bounding box center [672, 107] width 13 height 13
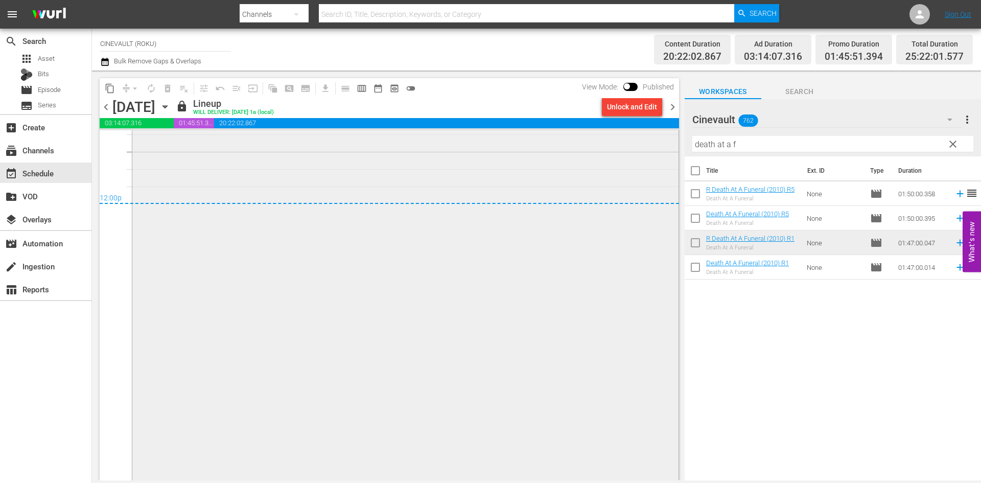
scroll to position [4953, 0]
click at [668, 105] on span "chevron_right" at bounding box center [672, 107] width 13 height 13
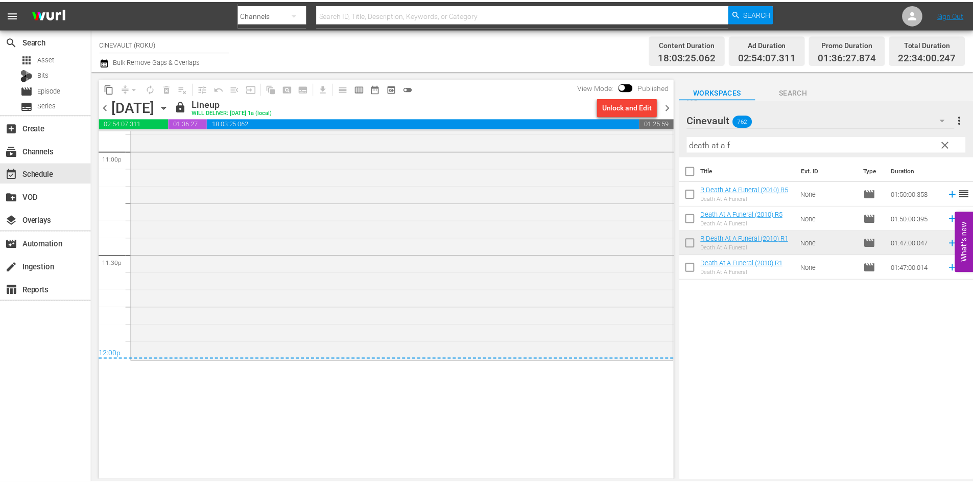
scroll to position [4700, 0]
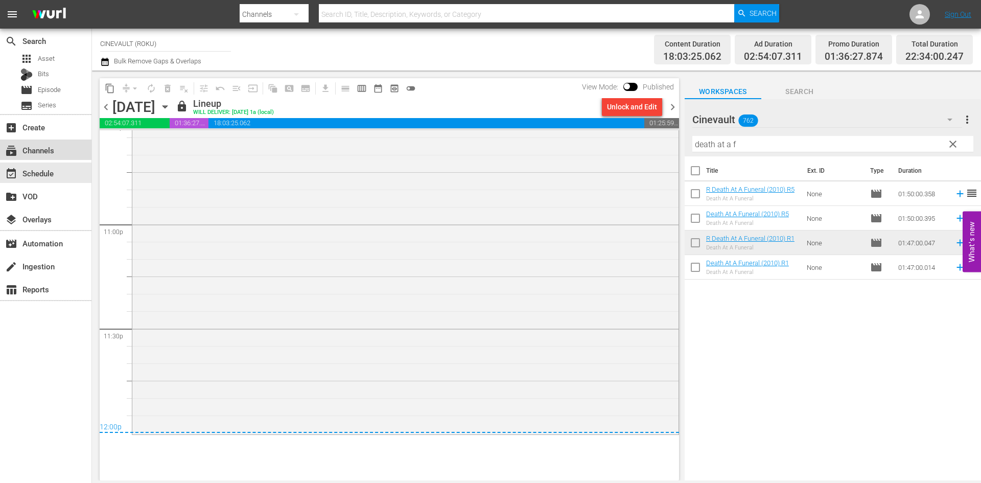
click at [77, 151] on div "subscriptions Channels" at bounding box center [45, 149] width 91 height 20
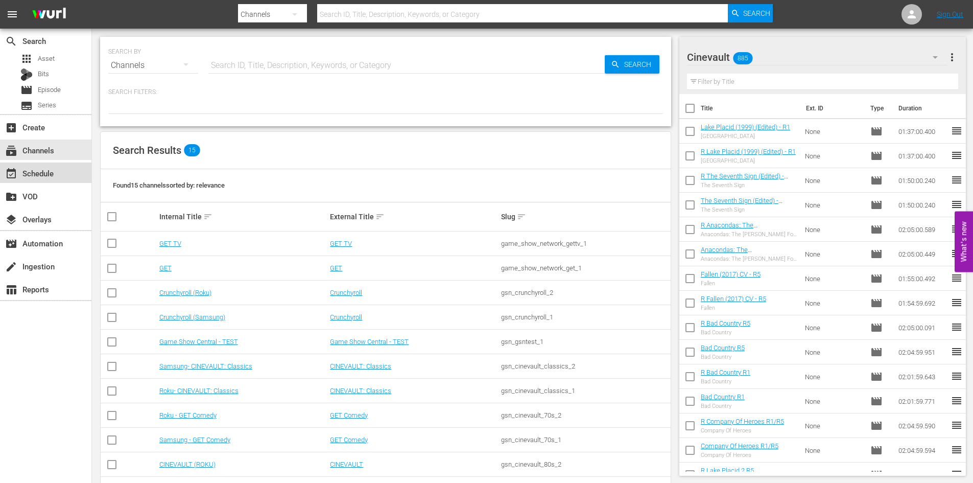
click at [34, 176] on div "event_available Schedule" at bounding box center [28, 171] width 57 height 9
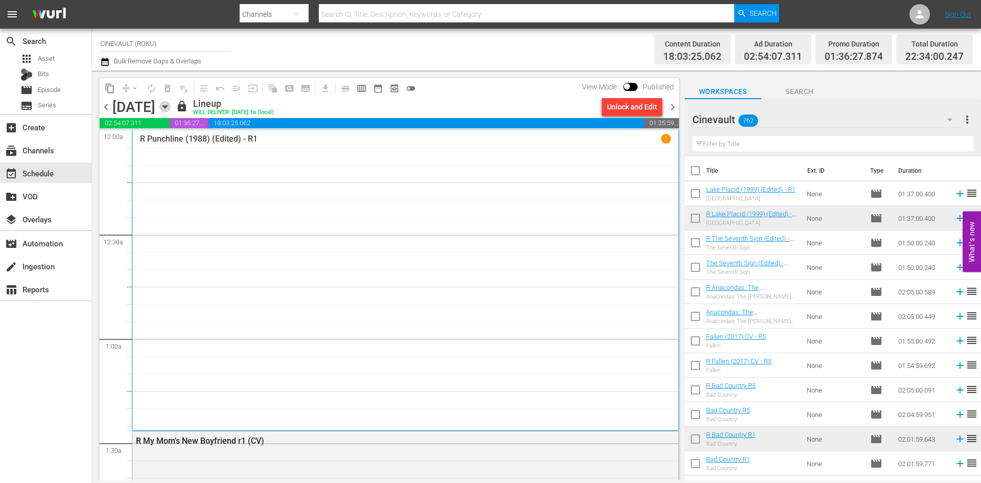
click at [171, 108] on icon "button" at bounding box center [164, 106] width 11 height 11
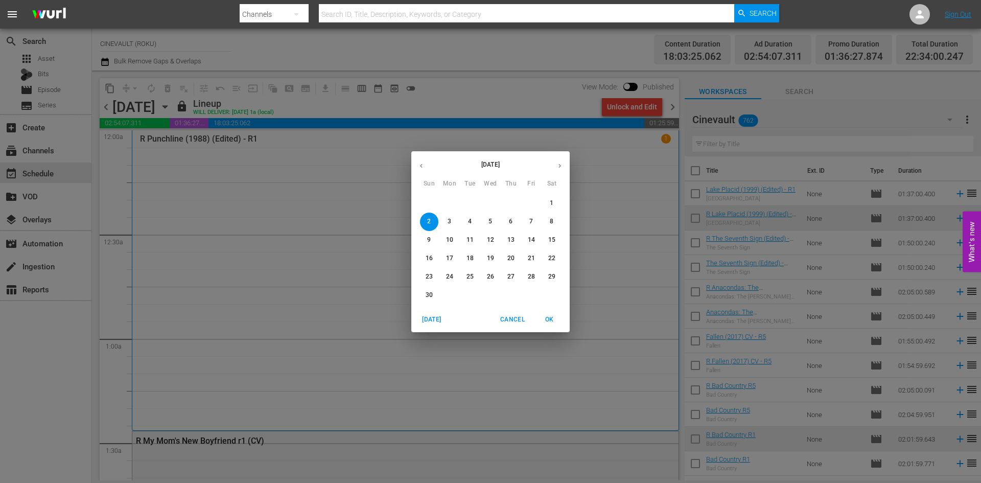
click at [418, 167] on icon "button" at bounding box center [421, 166] width 8 height 8
click at [450, 256] on p "20" at bounding box center [449, 258] width 7 height 9
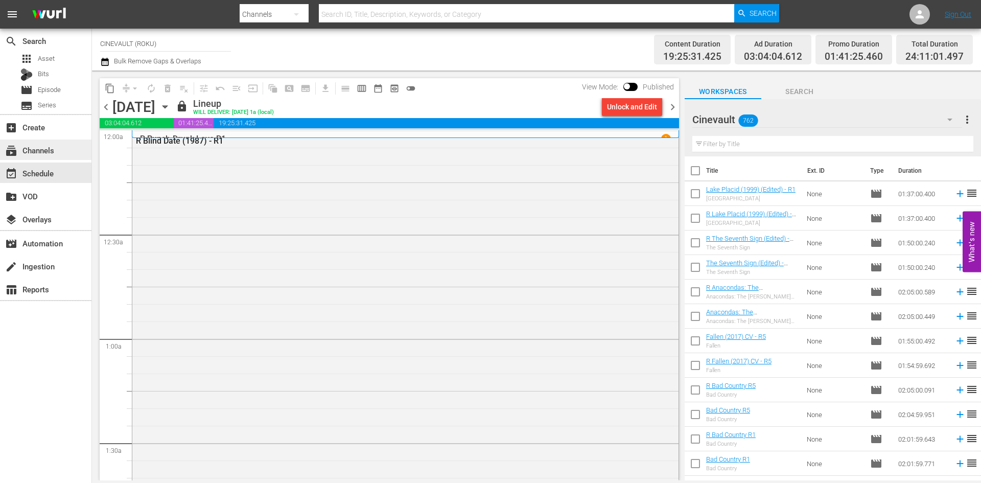
click at [39, 146] on div "subscriptions Channels" at bounding box center [28, 148] width 57 height 9
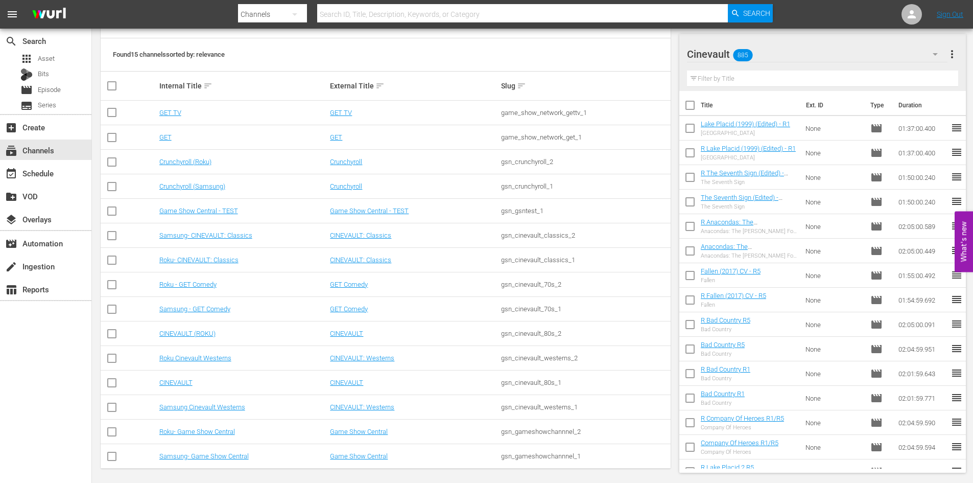
scroll to position [135, 0]
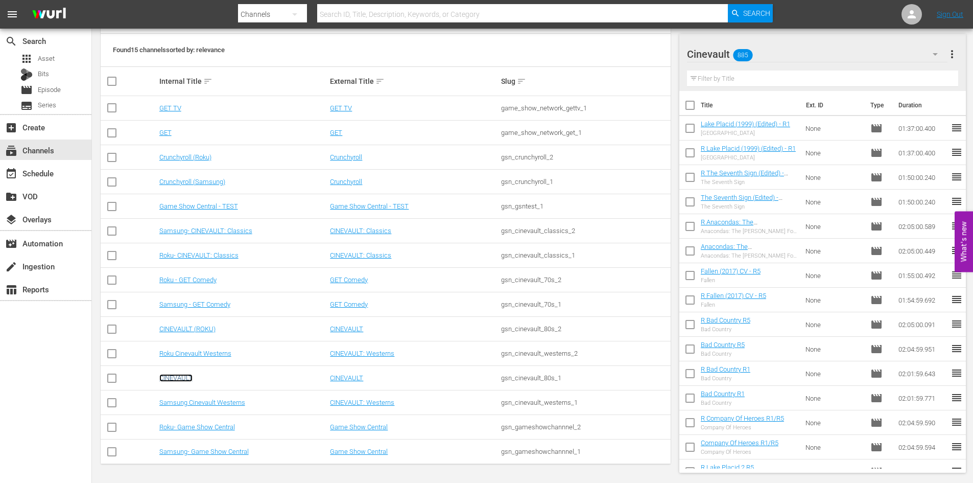
click at [189, 374] on link "CINEVAULT" at bounding box center [175, 378] width 33 height 8
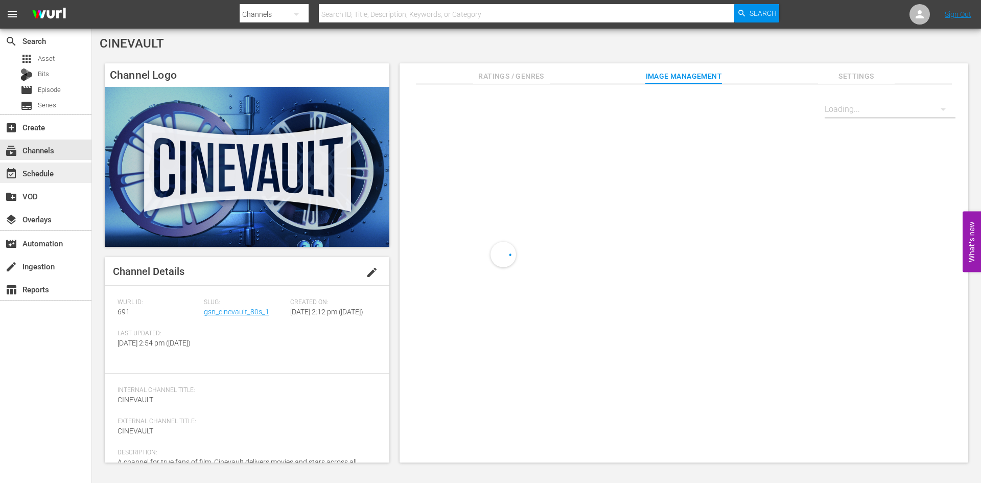
click at [75, 173] on div "event_available Schedule" at bounding box center [45, 172] width 91 height 20
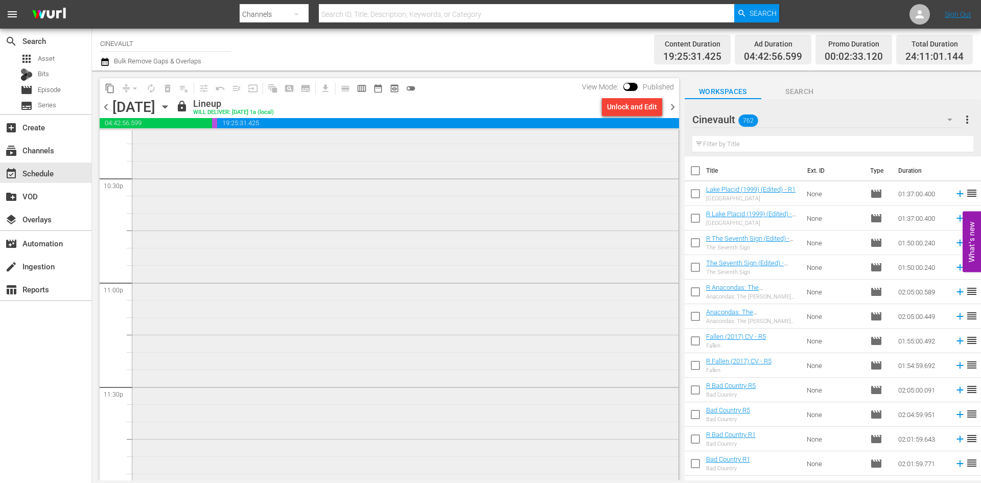
scroll to position [4692, 0]
click at [673, 105] on span "chevron_right" at bounding box center [672, 107] width 13 height 13
click at [674, 106] on span "chevron_right" at bounding box center [672, 107] width 13 height 13
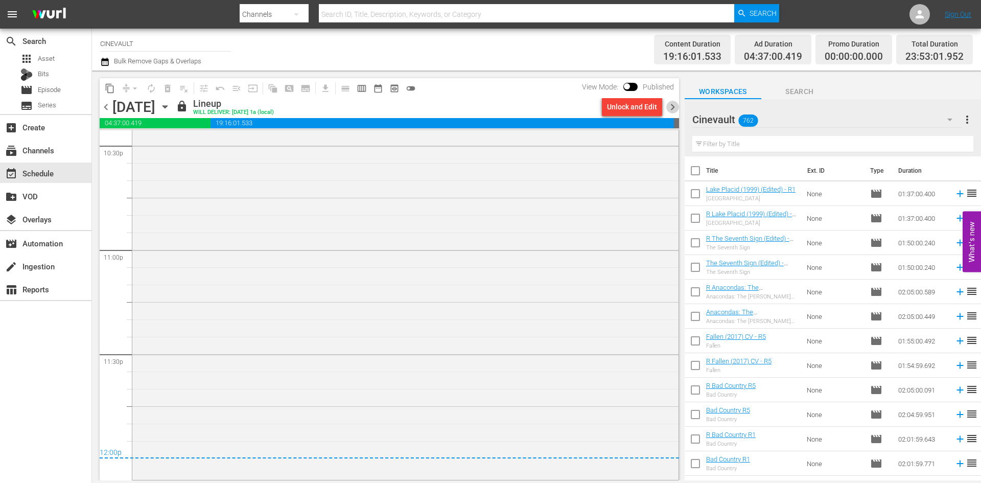
click at [672, 104] on span "chevron_right" at bounding box center [672, 107] width 13 height 13
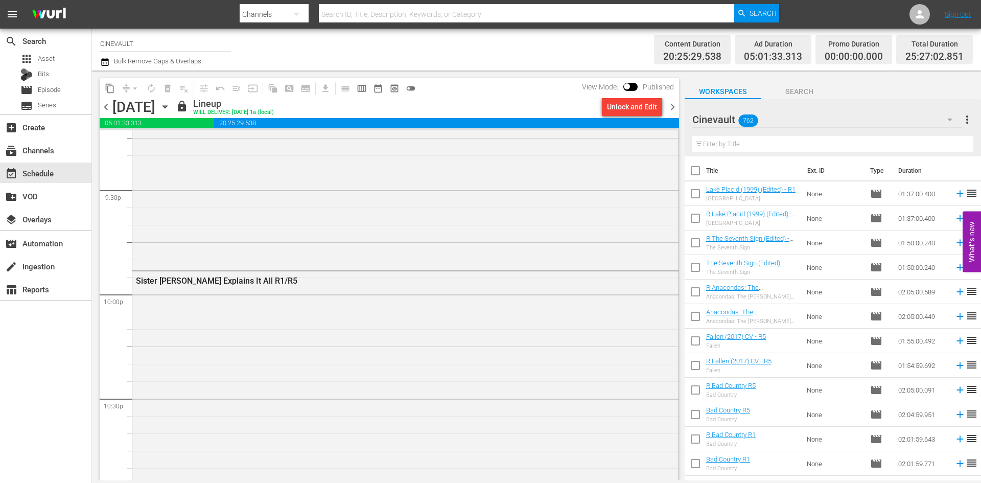
scroll to position [4445, 0]
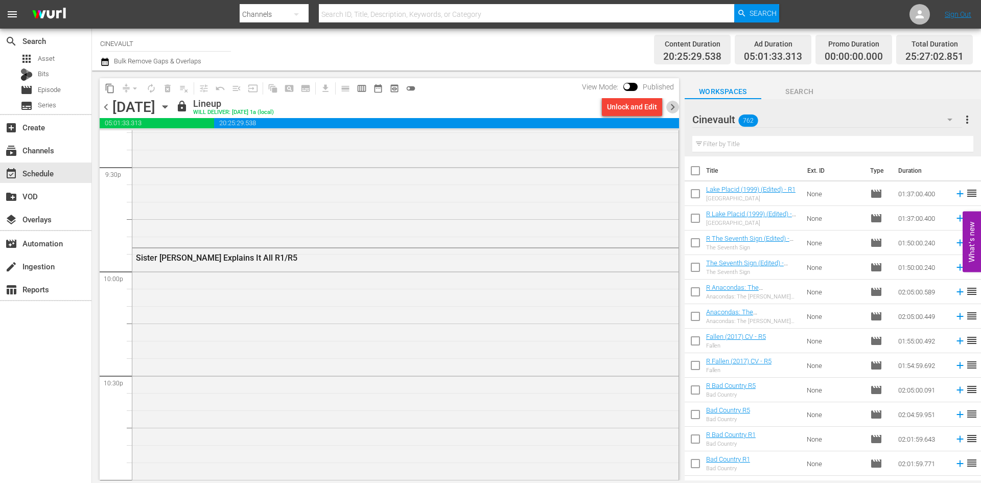
click at [673, 112] on span "chevron_right" at bounding box center [672, 107] width 13 height 13
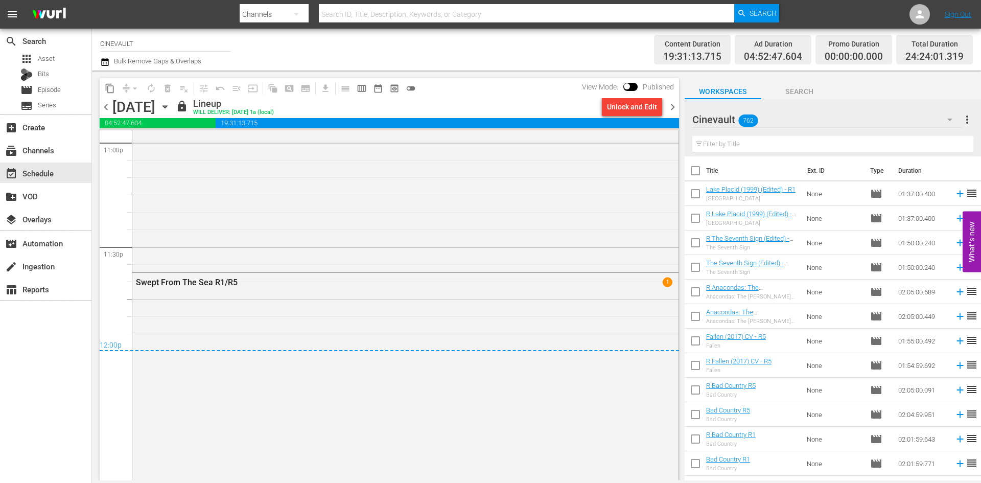
scroll to position [4854, 0]
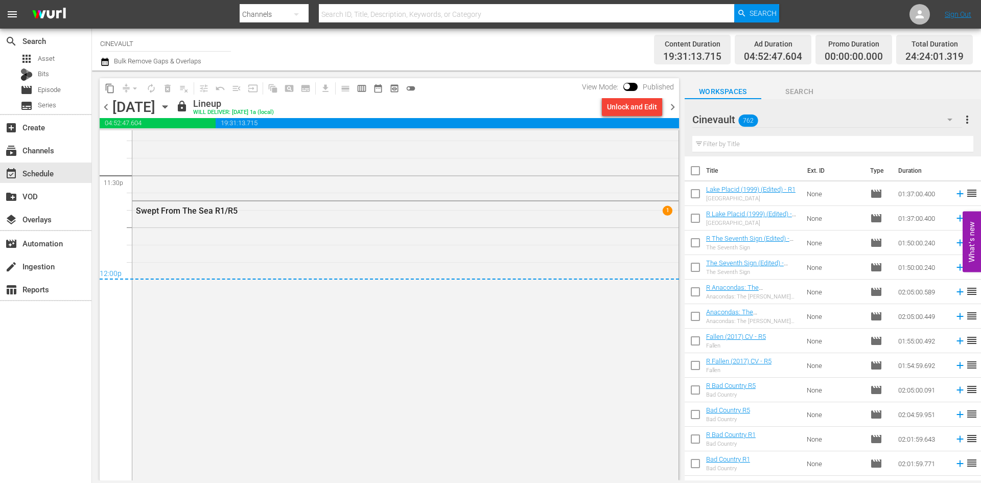
click at [674, 111] on span "chevron_right" at bounding box center [672, 107] width 13 height 13
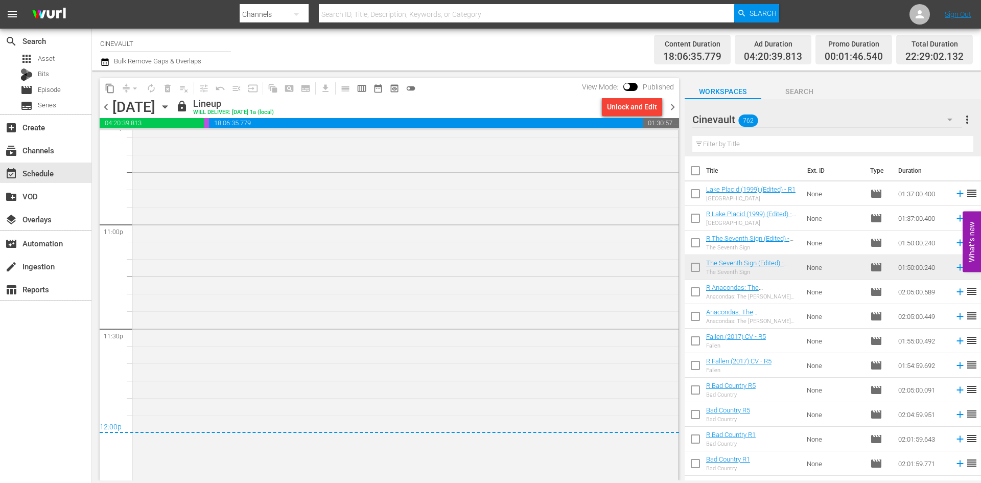
scroll to position [4744, 0]
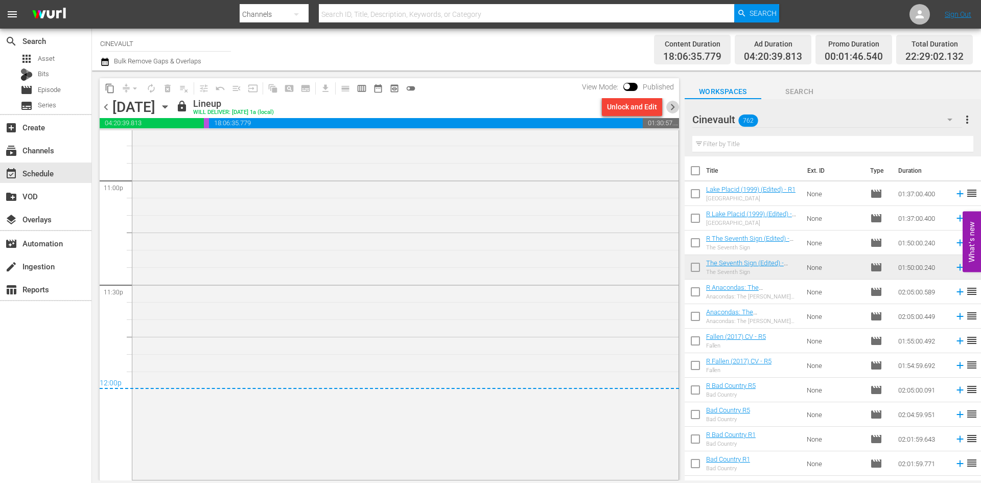
click at [671, 106] on span "chevron_right" at bounding box center [672, 107] width 13 height 13
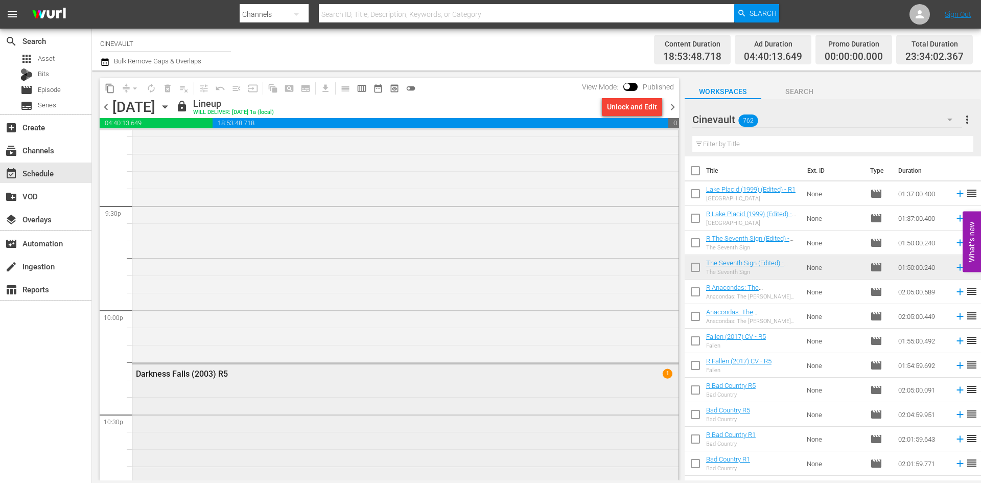
scroll to position [4399, 0]
